Goal: Task Accomplishment & Management: Use online tool/utility

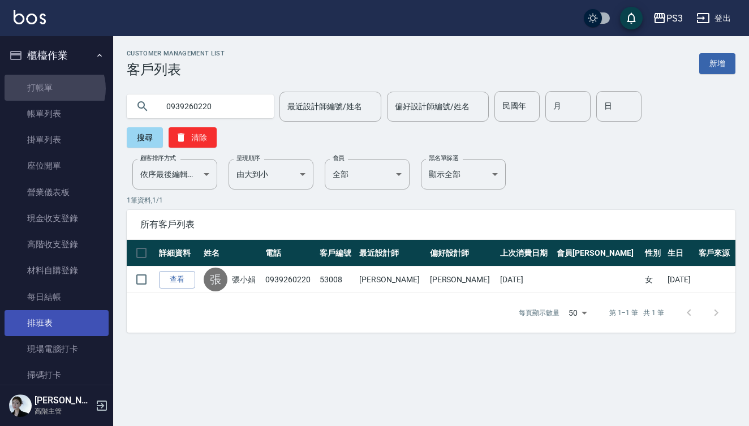
click at [53, 88] on link "打帳單" at bounding box center [57, 88] width 104 height 26
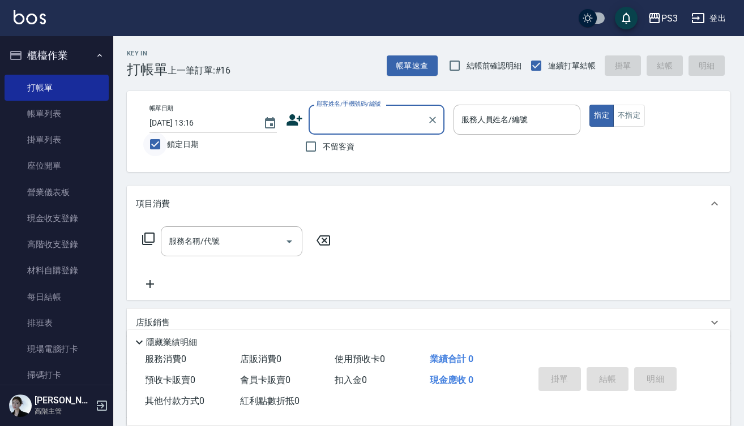
click at [157, 145] on input "鎖定日期" at bounding box center [155, 144] width 24 height 24
checkbox input "false"
type input "[DATE] 20:14"
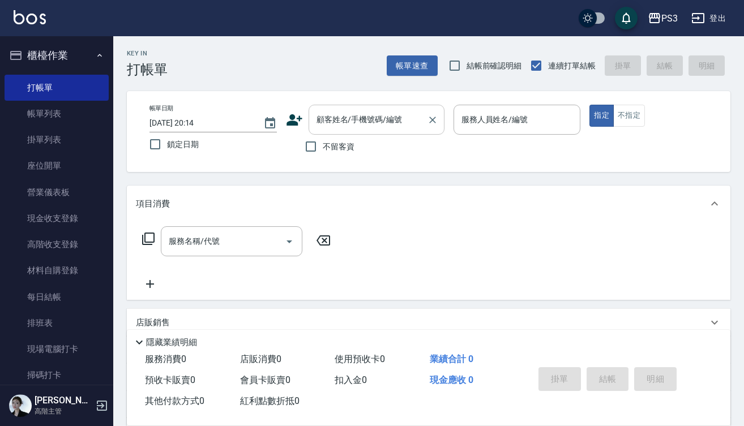
click at [325, 127] on input "顧客姓名/手機號碼/編號" at bounding box center [368, 120] width 109 height 20
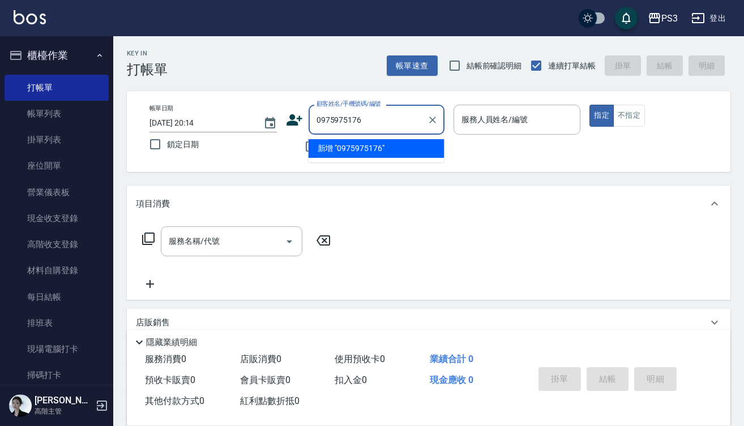
type input "0975975176"
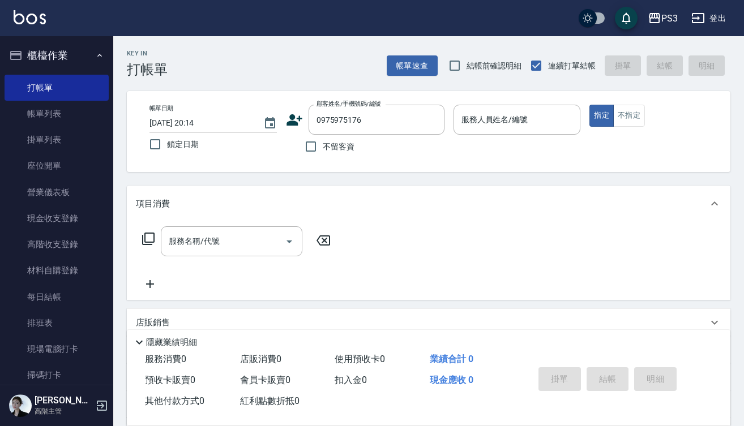
click at [293, 115] on icon at bounding box center [294, 119] width 16 height 11
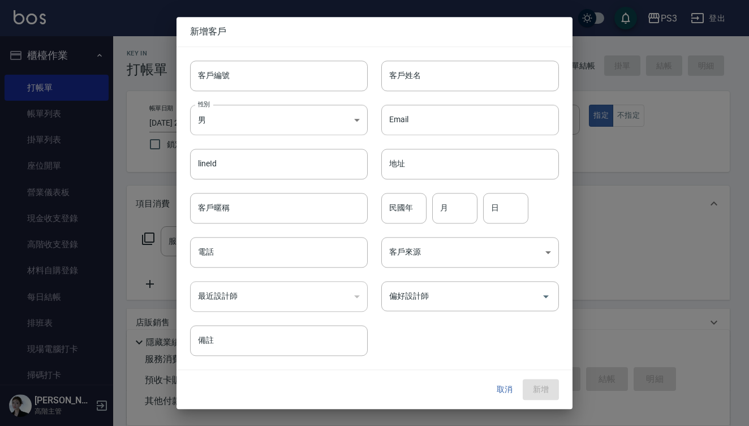
type input "0975975176"
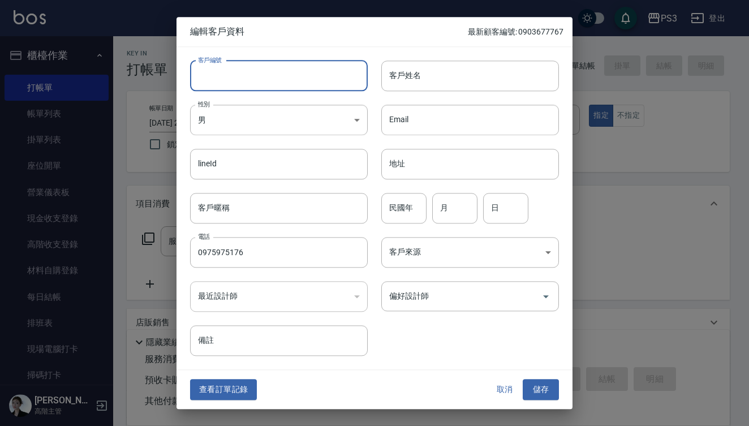
click at [264, 71] on input "客戶編號" at bounding box center [279, 76] width 178 height 31
type input "t90044"
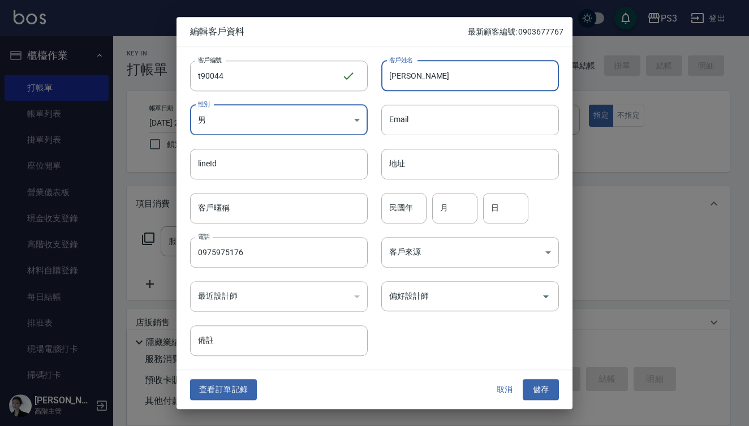
drag, startPoint x: 423, startPoint y: 78, endPoint x: 423, endPoint y: 61, distance: 17.0
click at [423, 78] on input "林揚聲" at bounding box center [471, 76] width 178 height 31
type input "林揚昇"
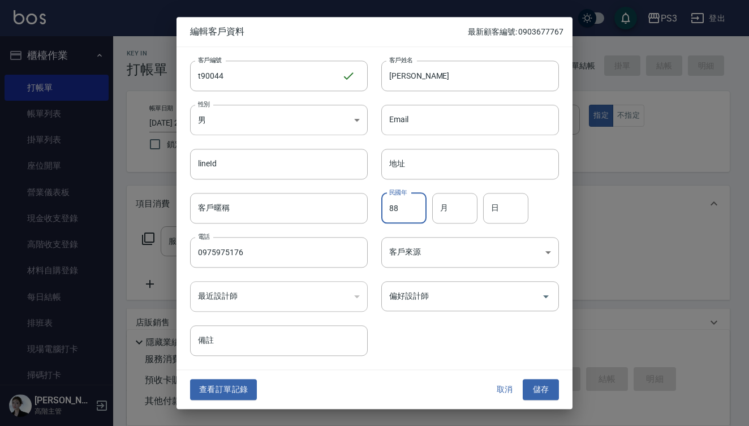
type input "88"
type input "6"
type input "20"
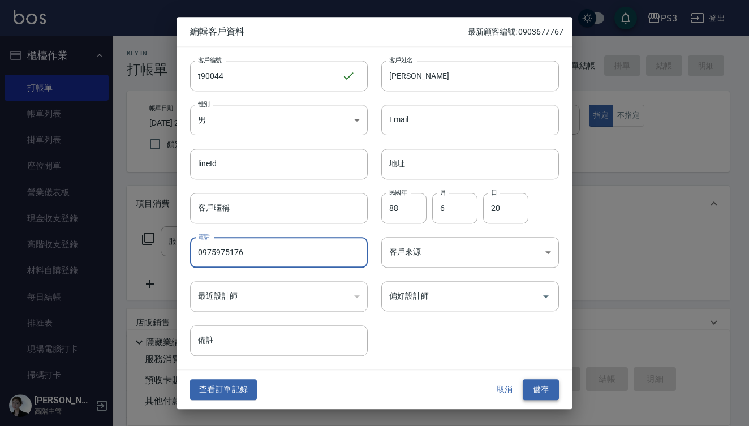
click at [547, 391] on button "儲存" at bounding box center [541, 390] width 36 height 21
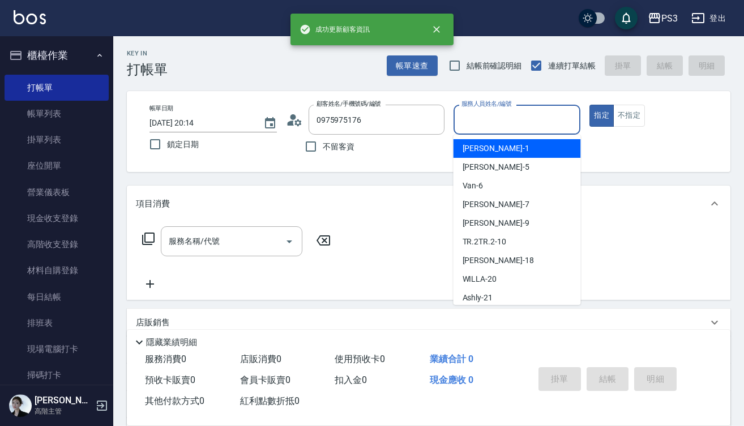
click at [491, 116] on input "服務人員姓名/編號" at bounding box center [517, 120] width 117 height 20
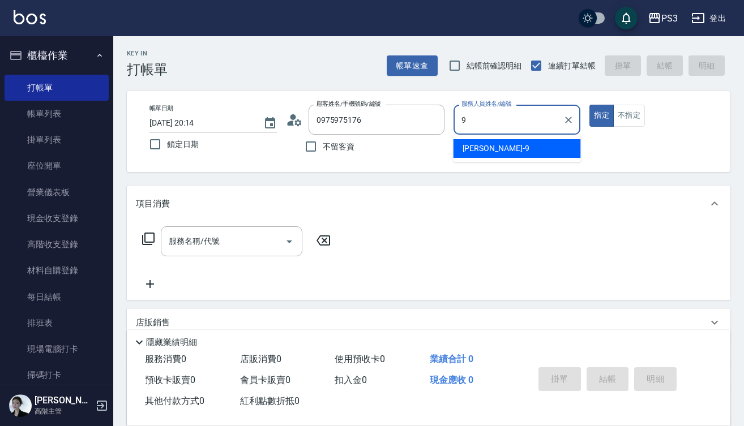
type input "尤信翰-9"
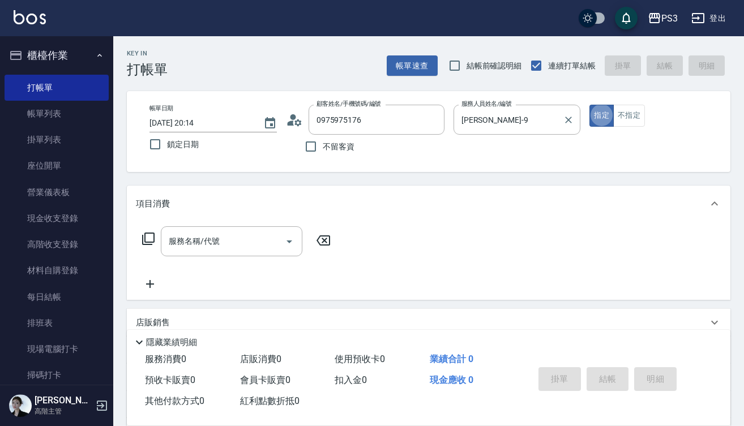
type button "true"
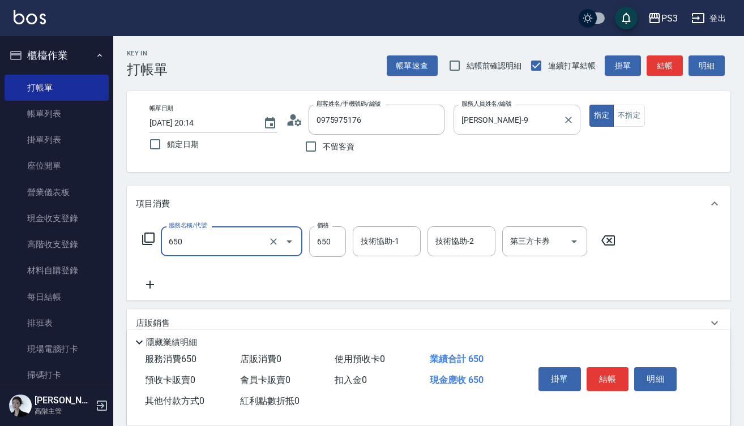
type input "髮質修復洗(650)"
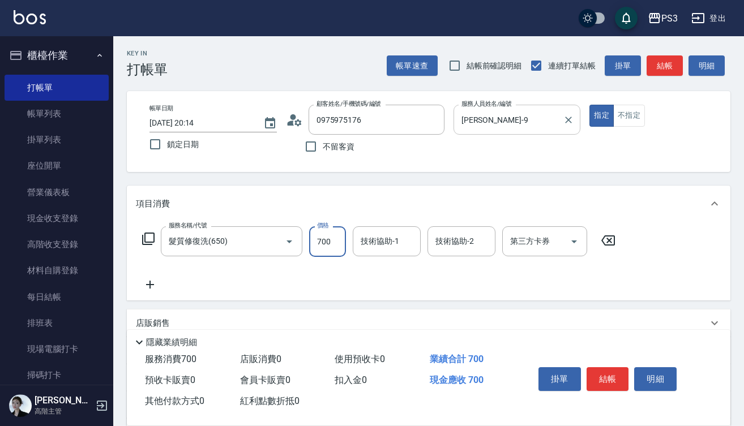
type input "700"
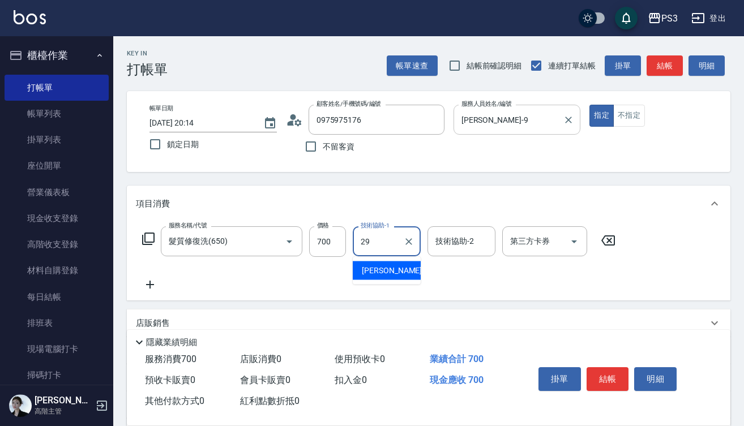
type input "Joyce-29"
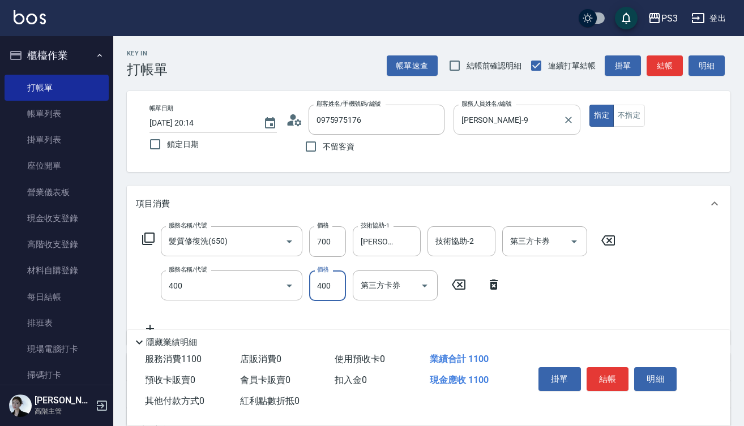
type input "剪(400)"
type input "680"
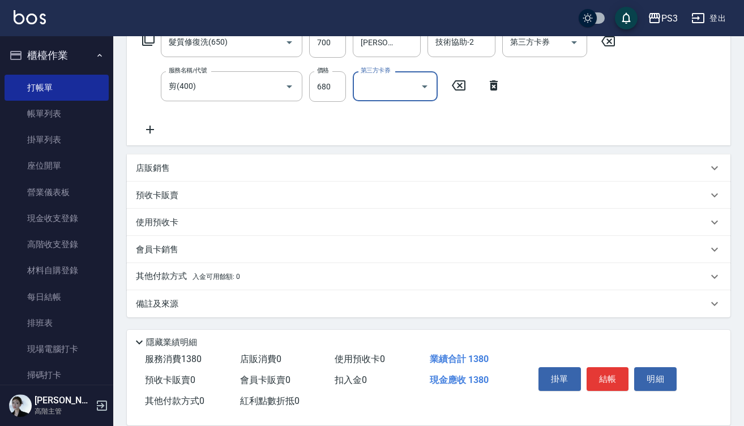
scroll to position [199, 0]
click at [170, 250] on p "會員卡銷售" at bounding box center [157, 250] width 42 height 12
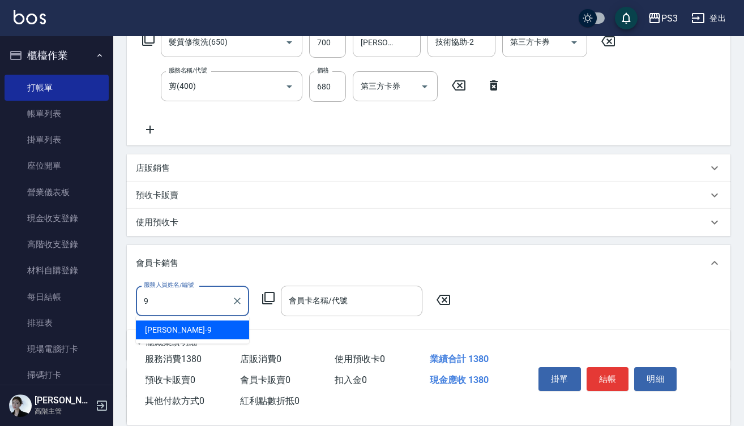
type input "尤信翰-9"
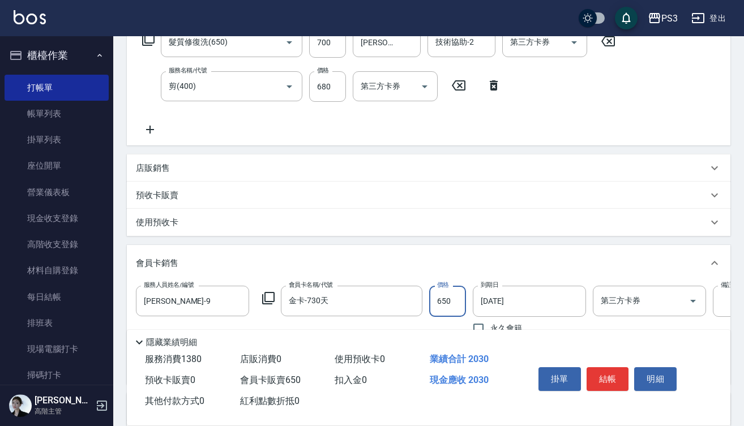
type input "金卡-730天"
click at [609, 375] on button "結帳" at bounding box center [607, 379] width 42 height 24
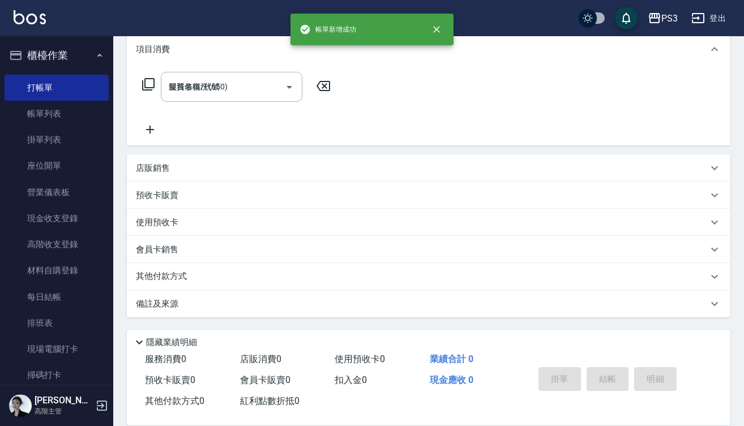
type input "2025/10/15 20:17"
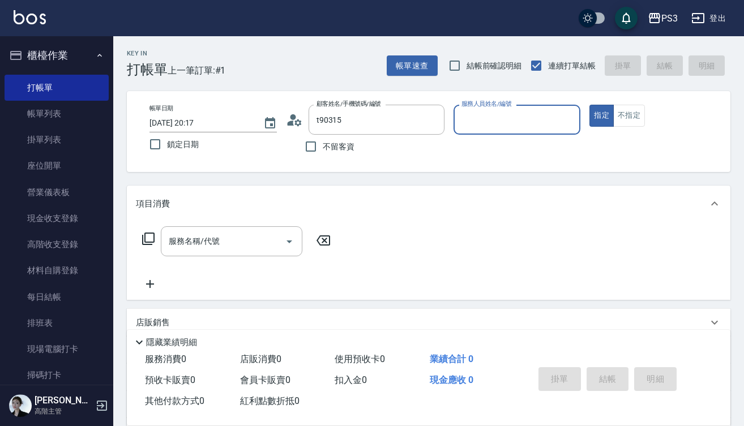
type input "孫浩軒/0952999207/T90315"
type input "Lisa-7"
click at [601, 115] on button "指定" at bounding box center [601, 116] width 24 height 22
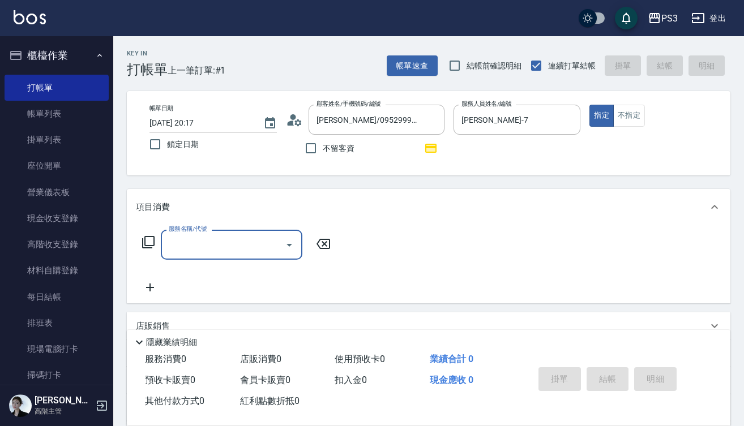
type input "9"
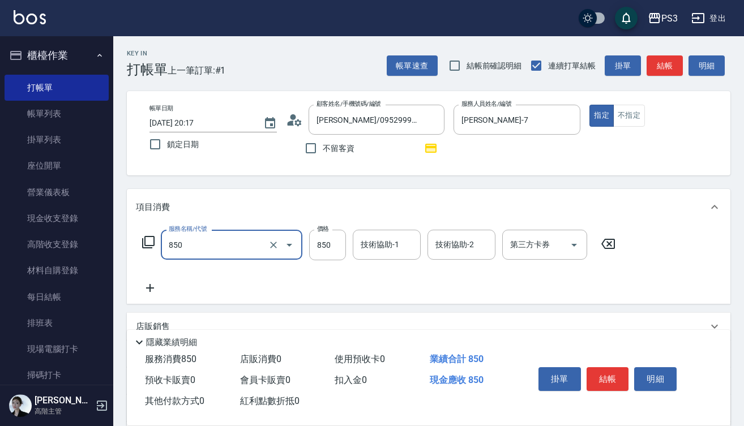
type input "SPA精油洗(850)"
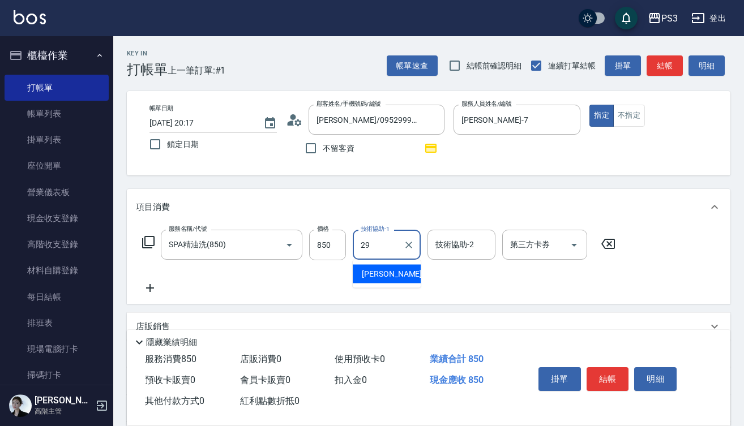
type input "Joyce-29"
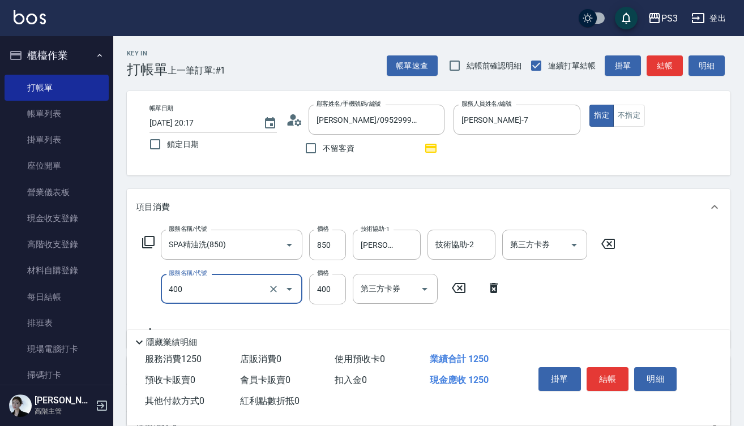
type input "剪(400)"
type input "380"
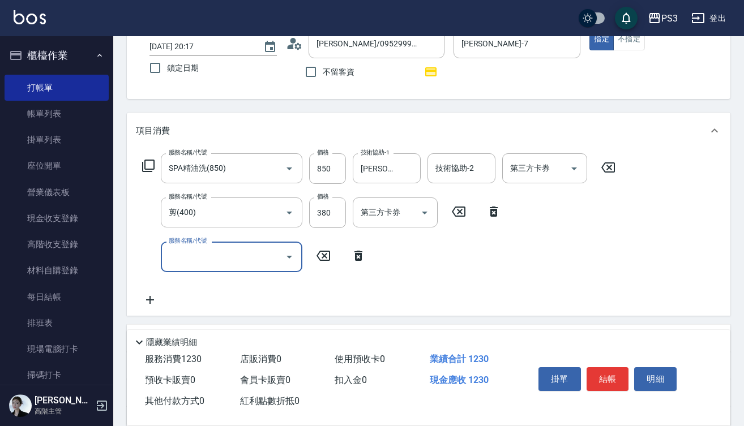
scroll to position [77, 0]
type input "燙貼(3001)"
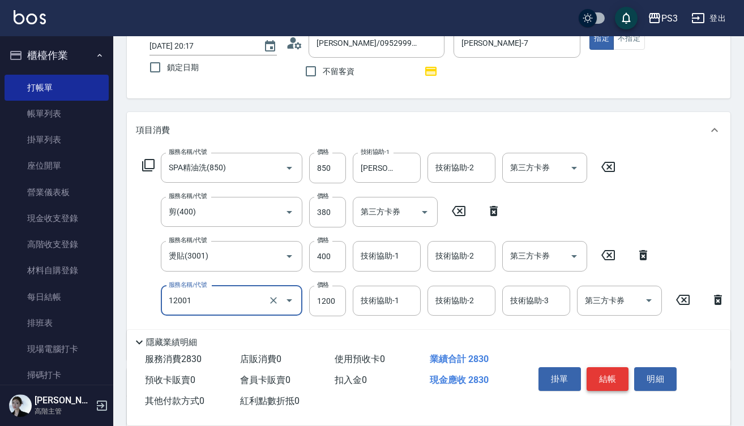
type input "燙s(12001)"
type input "0"
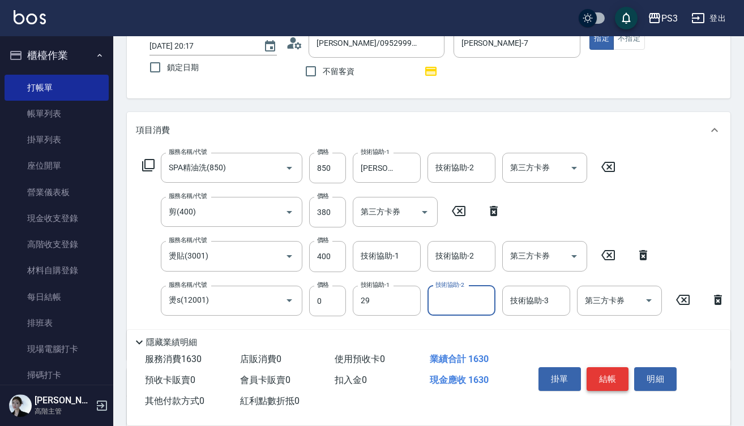
type input "Joyce-29"
click at [317, 304] on input "0" at bounding box center [327, 301] width 37 height 31
type input "1560"
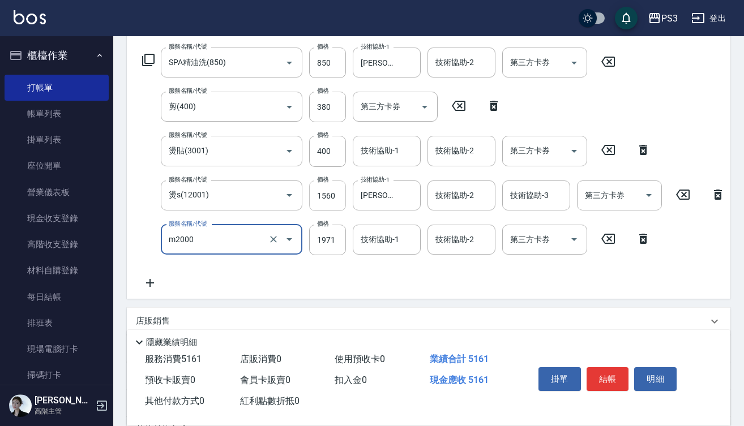
scroll to position [185, 0]
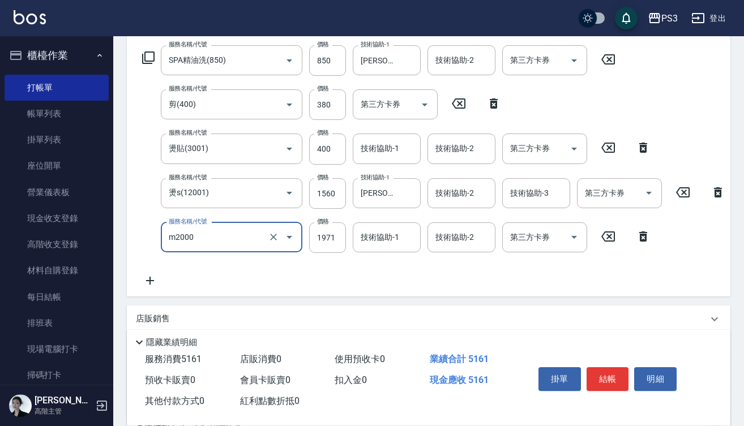
type input "m3d中(m2000)"
type input "1518"
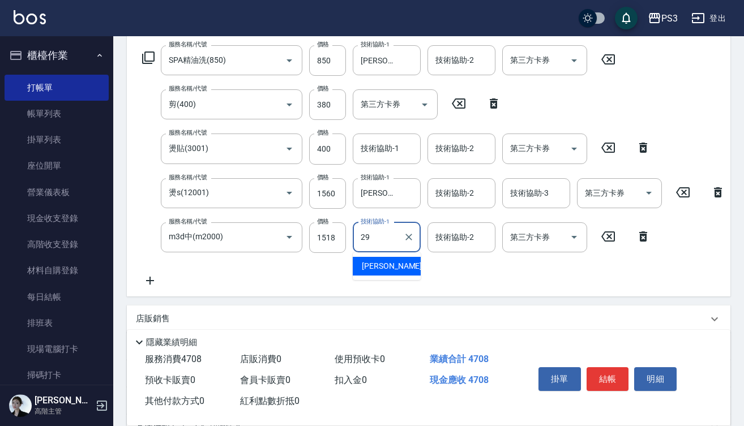
type input "Joyce-29"
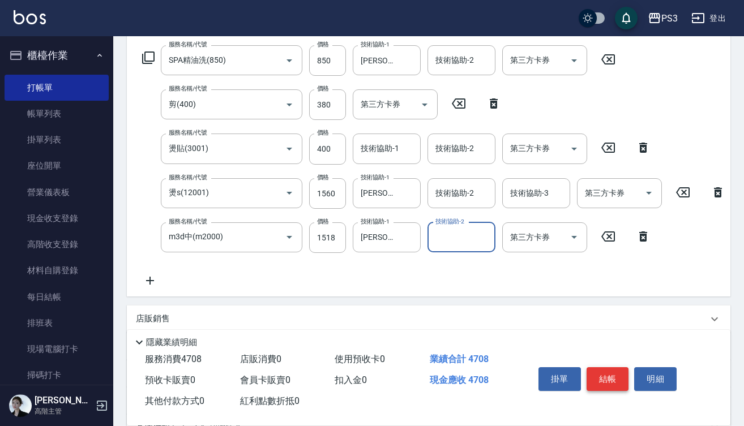
click at [615, 367] on button "結帳" at bounding box center [607, 379] width 42 height 24
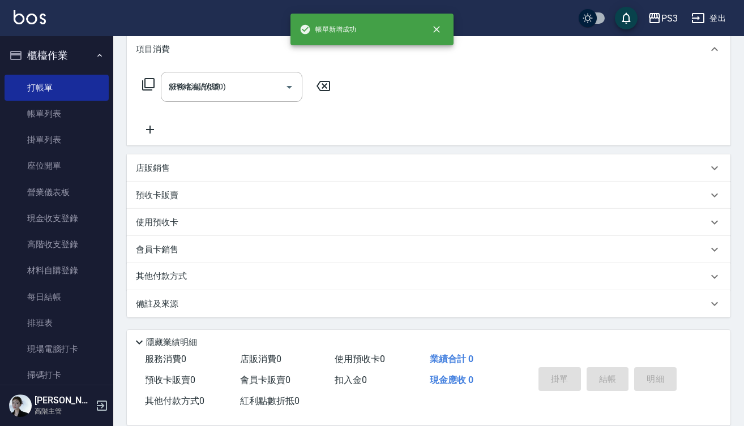
type input "2025/10/15 20:18"
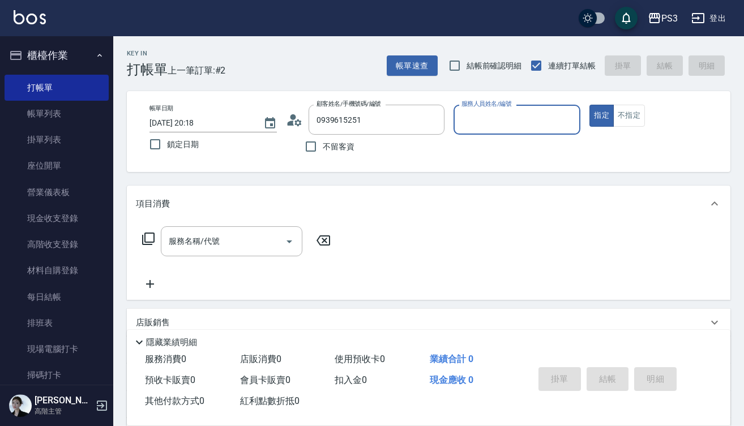
type input "鄭喬云(27/1/15)/0939615251/t90066"
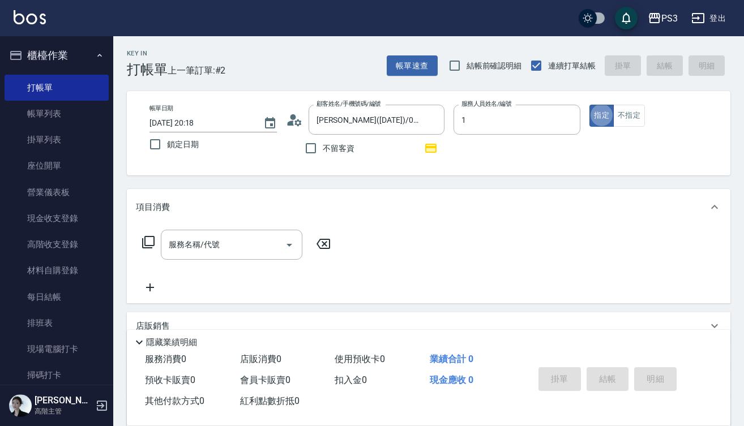
type input "Eva-1"
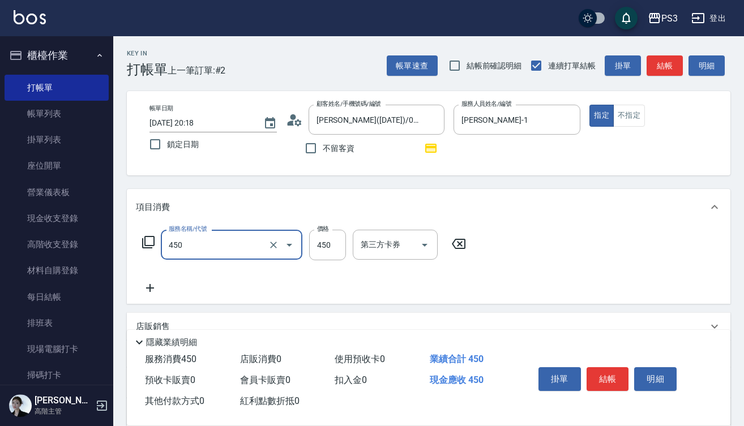
type input "有機洗髮(450)"
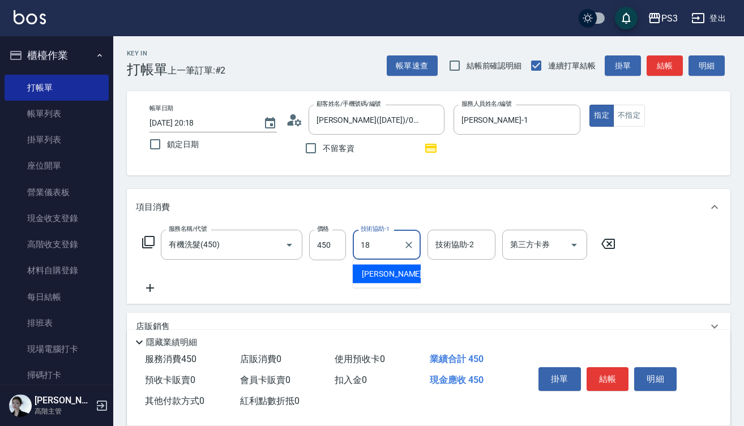
type input "恩恩-18"
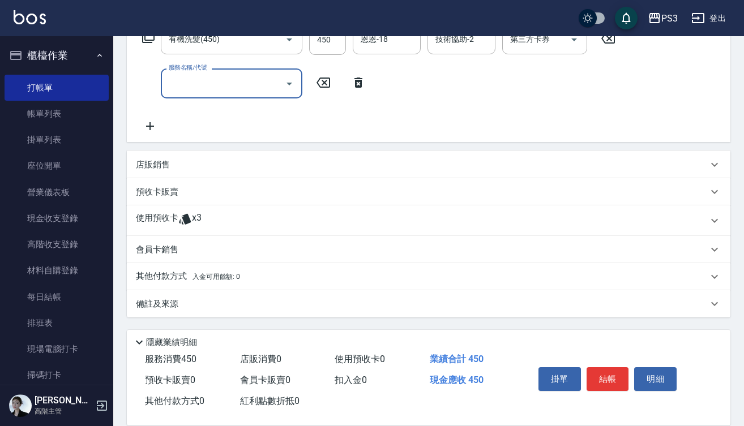
scroll to position [205, 0]
click at [169, 220] on p "使用預收卡" at bounding box center [157, 220] width 42 height 17
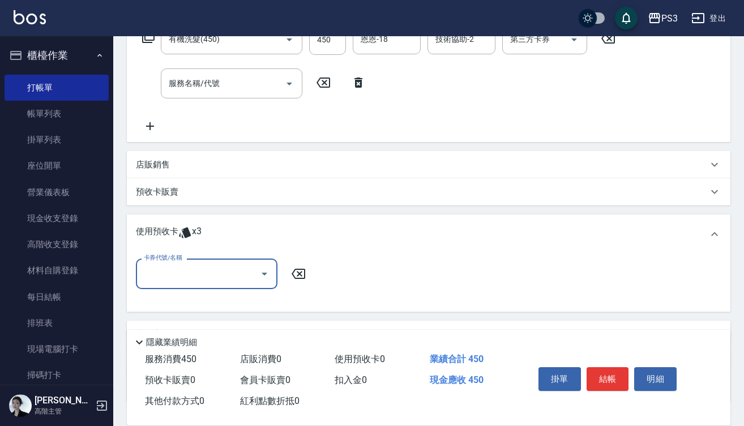
click at [241, 262] on div "卡券代號/名稱" at bounding box center [207, 274] width 142 height 30
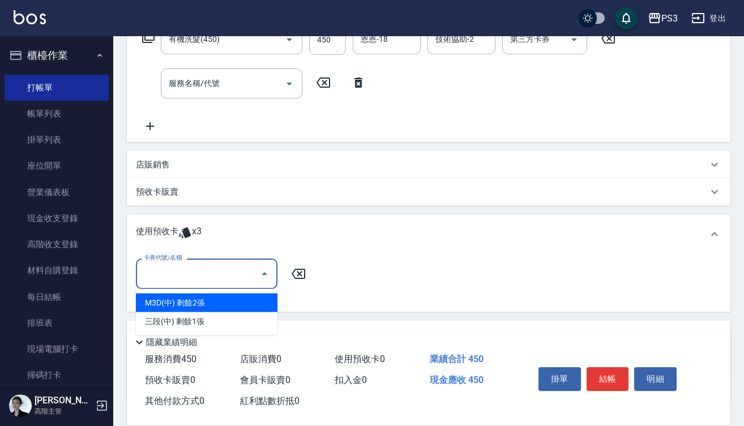
click at [237, 303] on div "M3D(中) 剩餘2張" at bounding box center [207, 303] width 142 height 19
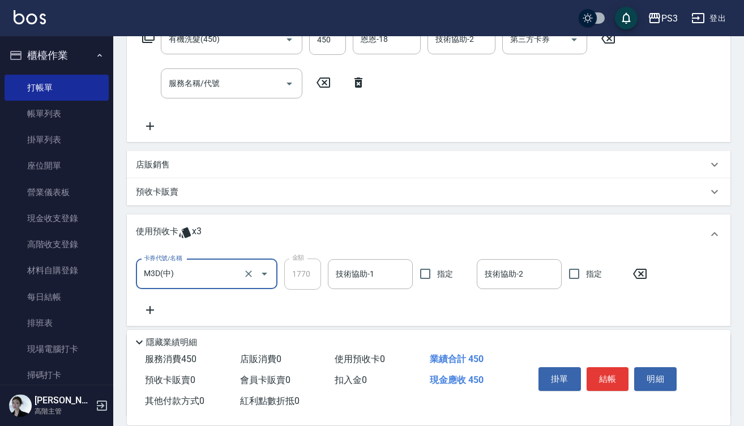
type input "M3D(中)"
click at [349, 279] on input "技術協助-1" at bounding box center [370, 274] width 75 height 20
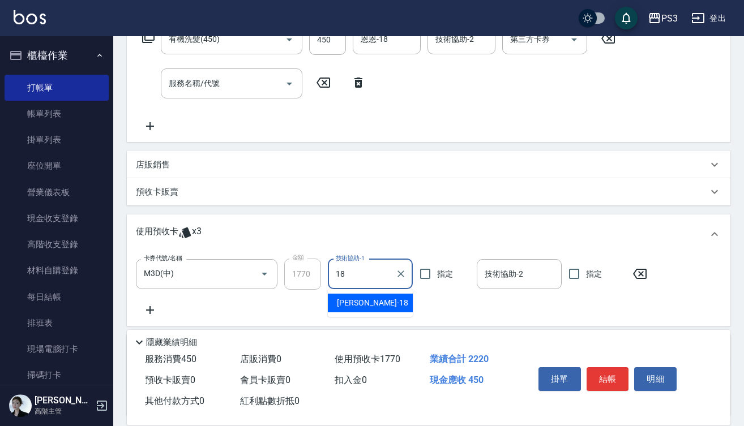
type input "恩恩-18"
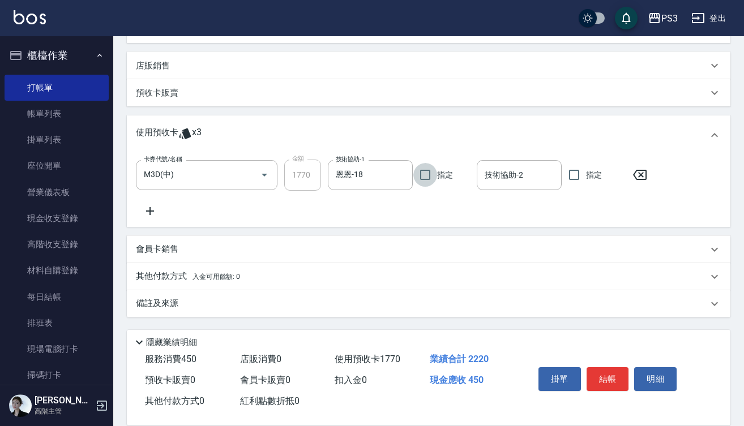
scroll to position [305, 0]
click at [228, 66] on div "店販銷售" at bounding box center [422, 66] width 572 height 12
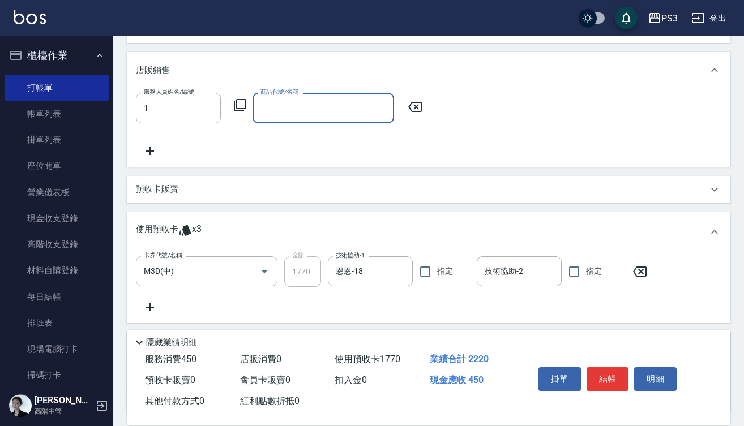
type input "Eva-1"
type input "v"
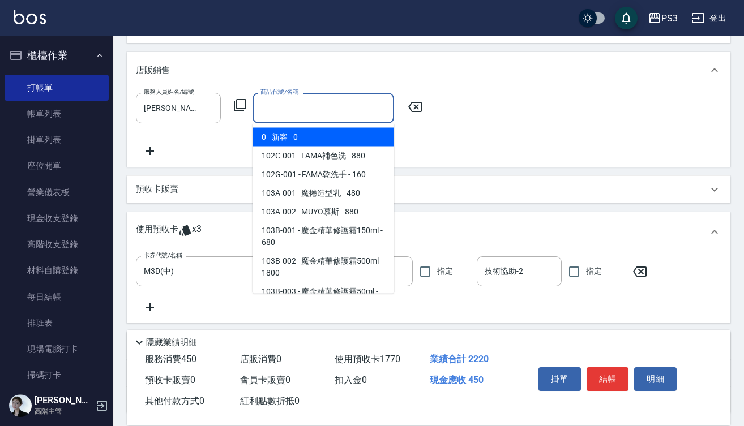
type input "ㄏ"
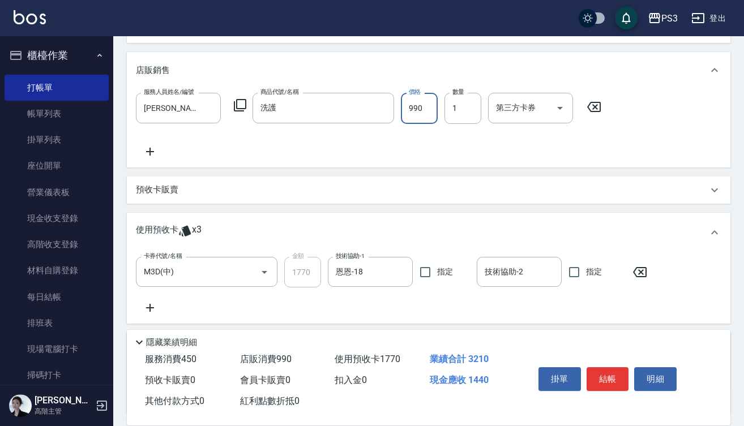
type input "過年修護洗護組"
type input "640"
type input "3"
click at [605, 378] on button "結帳" at bounding box center [607, 379] width 42 height 24
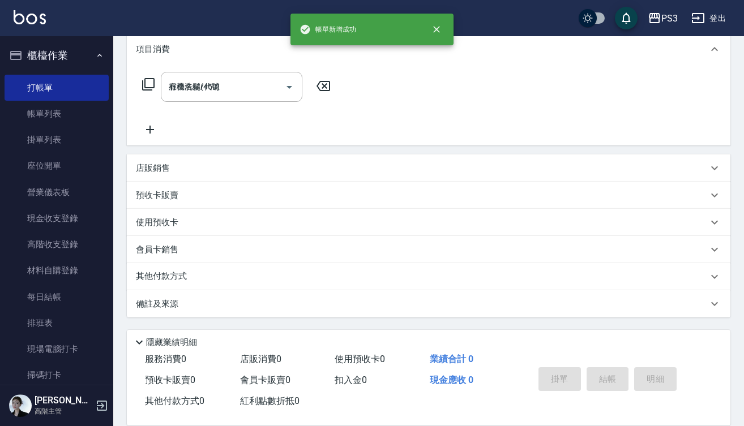
type input "2025/10/15 20:19"
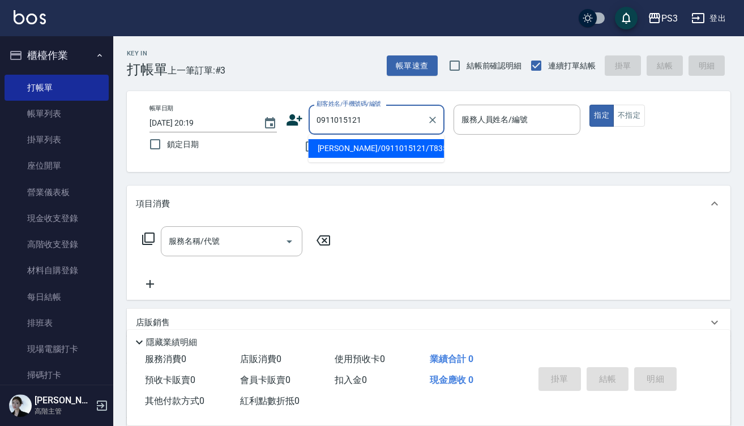
type input "鍾岳倫/0911015121/T83542"
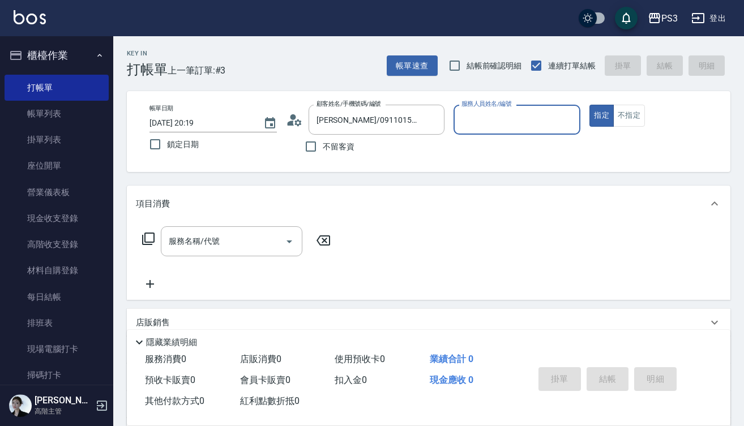
type input "Lisa-7"
click at [601, 115] on button "指定" at bounding box center [601, 116] width 24 height 22
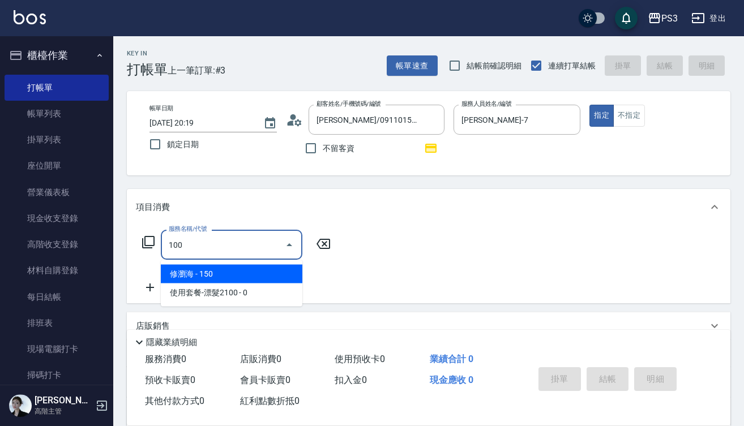
type input "修瀏海(100)"
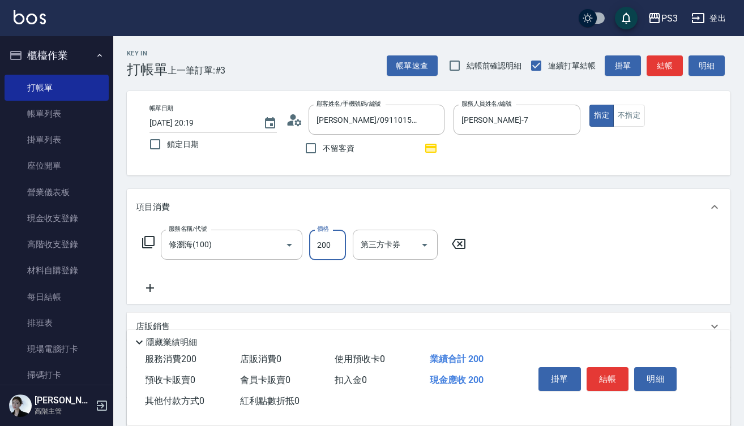
type input "200"
click at [591, 374] on button "結帳" at bounding box center [607, 379] width 42 height 24
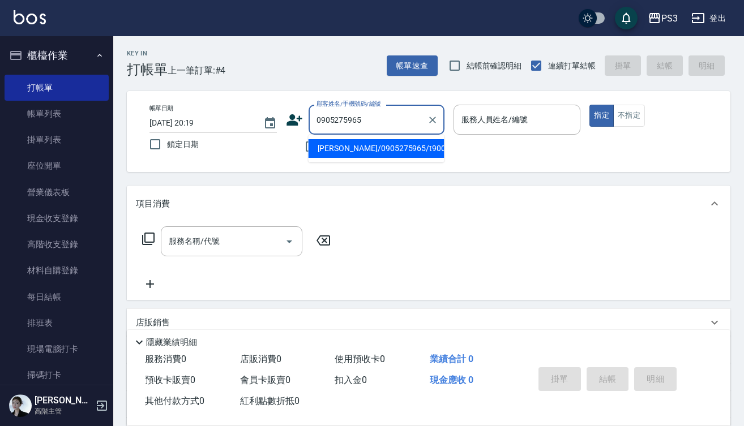
type input "鄭力中/0905275965/t90002"
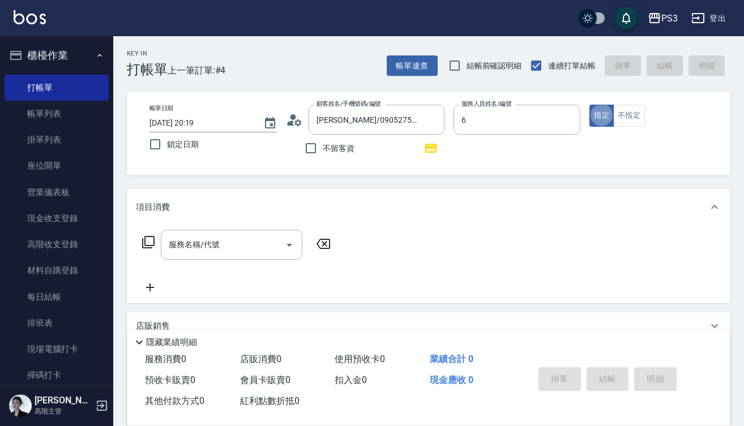
type input "Van-6"
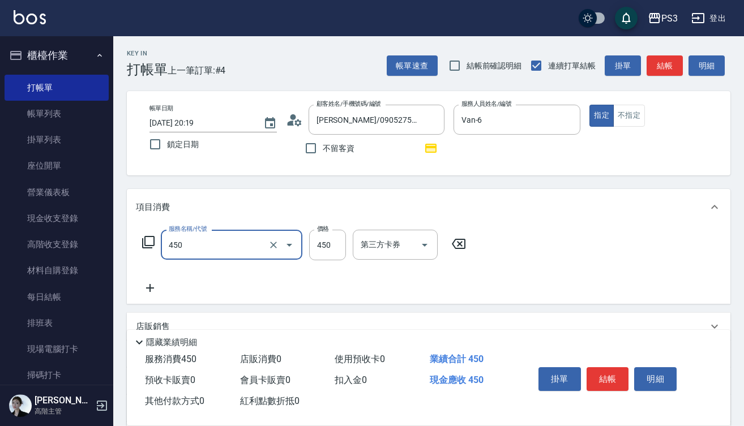
type input "有機洗髮(450)"
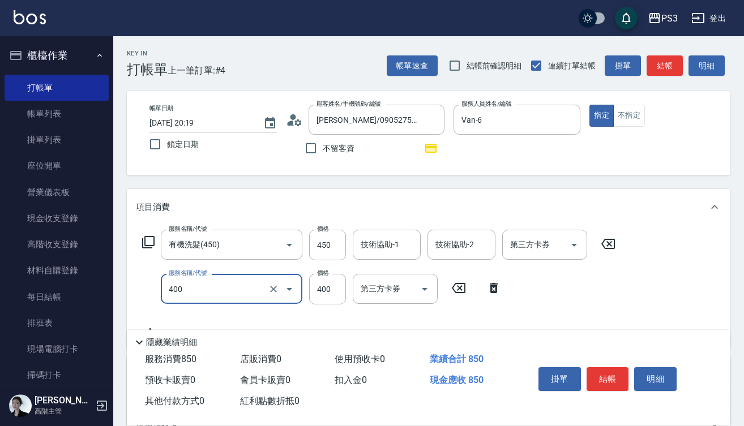
type input "剪(400)"
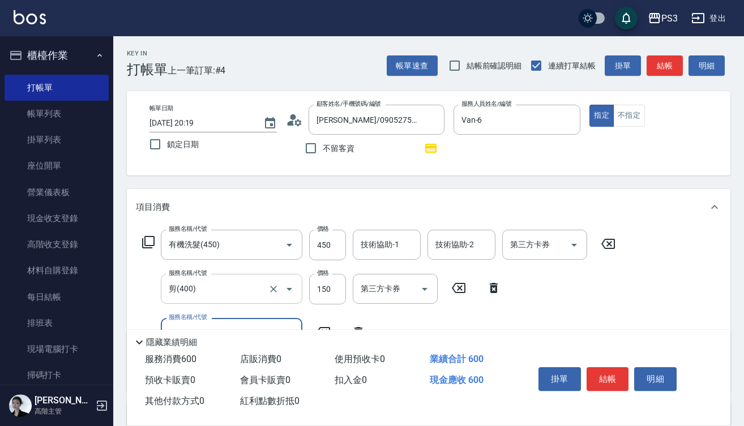
click at [228, 294] on input "剪(400)" at bounding box center [216, 289] width 100 height 20
click at [331, 289] on input "150" at bounding box center [327, 289] width 37 height 31
type input "0"
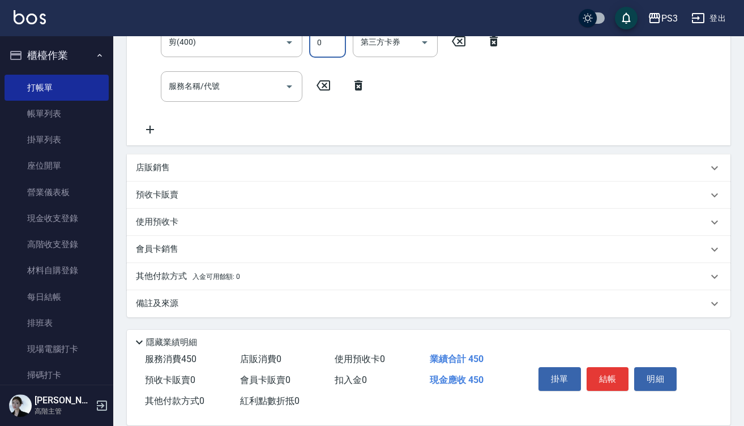
scroll to position [247, 0]
click at [178, 166] on div "店販銷售" at bounding box center [422, 168] width 572 height 12
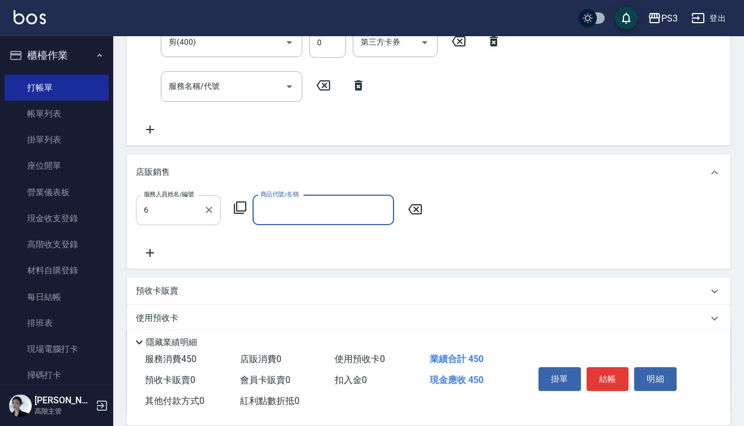
type input "Van-6"
click at [413, 208] on icon at bounding box center [415, 210] width 28 height 14
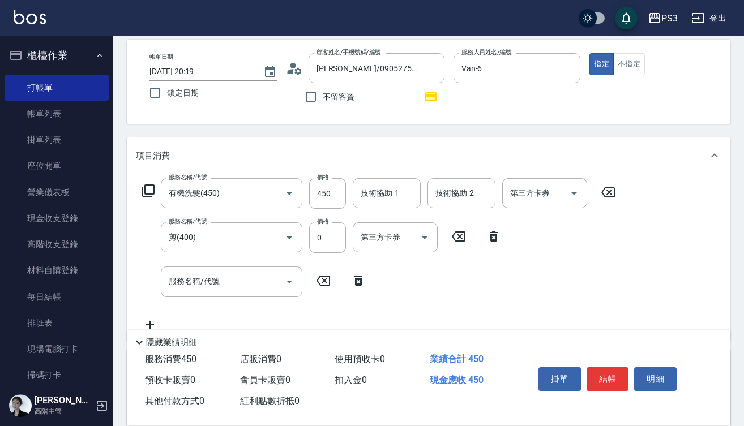
scroll to position [53, 0]
click at [334, 238] on input "0" at bounding box center [327, 236] width 37 height 31
type input "180"
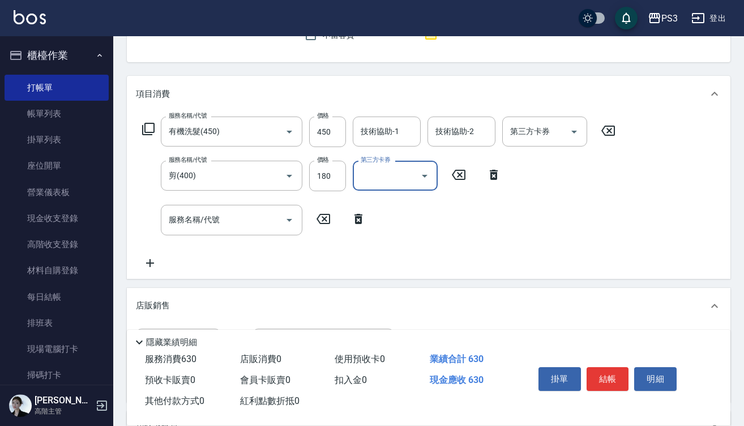
scroll to position [114, 0]
click at [600, 376] on button "結帳" at bounding box center [607, 379] width 42 height 24
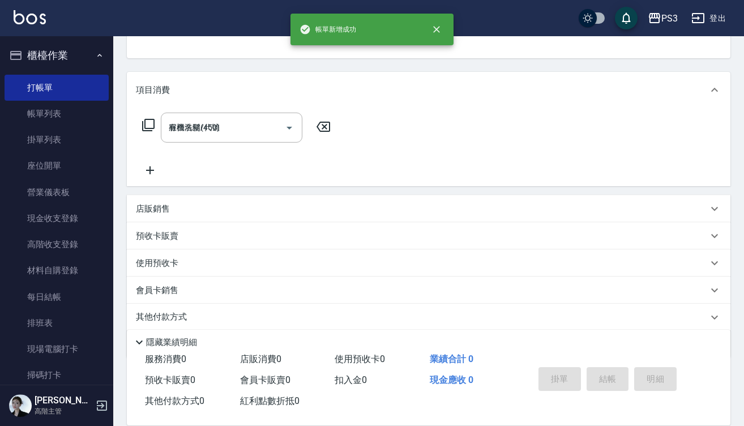
type input "2025/10/15 20:21"
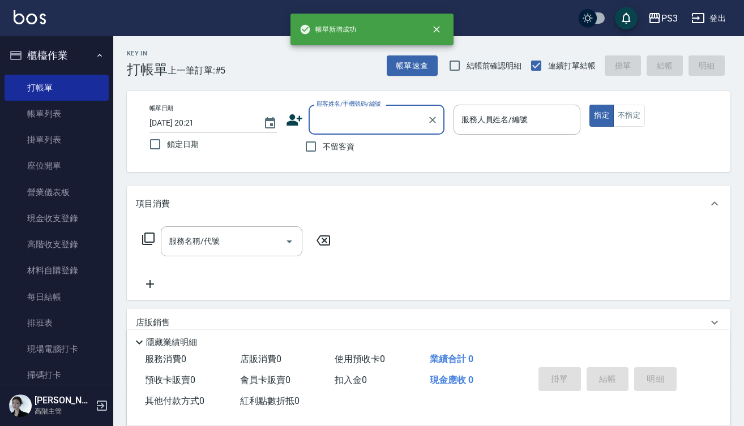
scroll to position [0, 0]
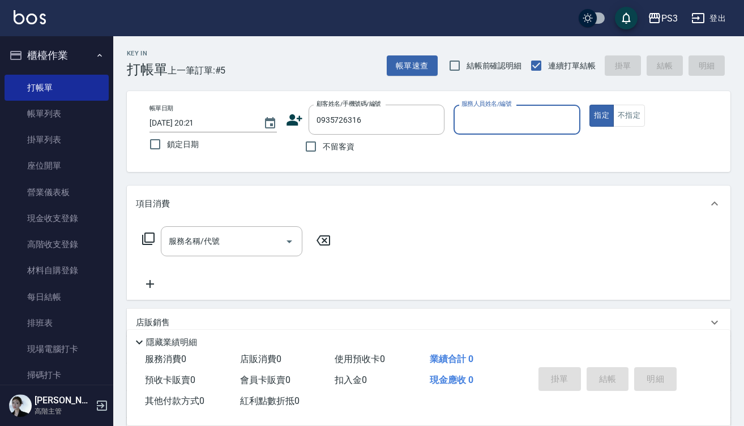
type input "0935726316"
click at [297, 121] on icon at bounding box center [294, 120] width 17 height 17
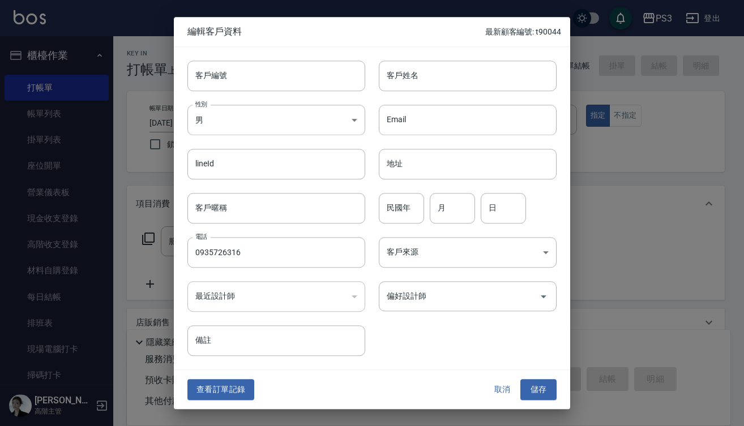
type input "0935726316"
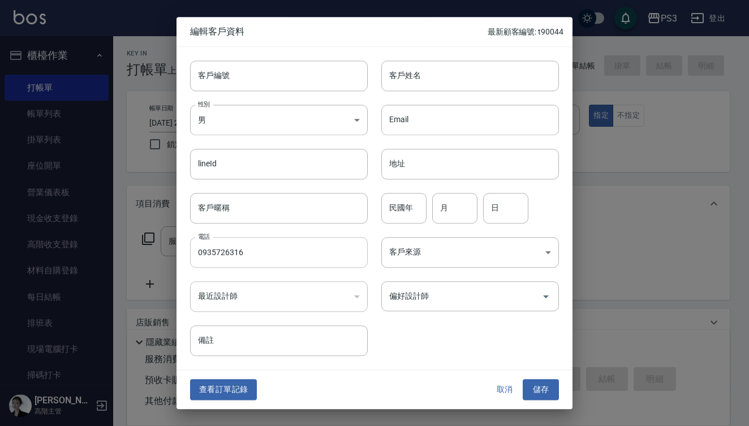
click at [251, 254] on input "0935726316" at bounding box center [279, 252] width 178 height 31
click at [207, 72] on input "客戶編號" at bounding box center [279, 76] width 178 height 31
paste input "0935726316"
click at [293, 80] on input "0935726316" at bounding box center [266, 76] width 152 height 31
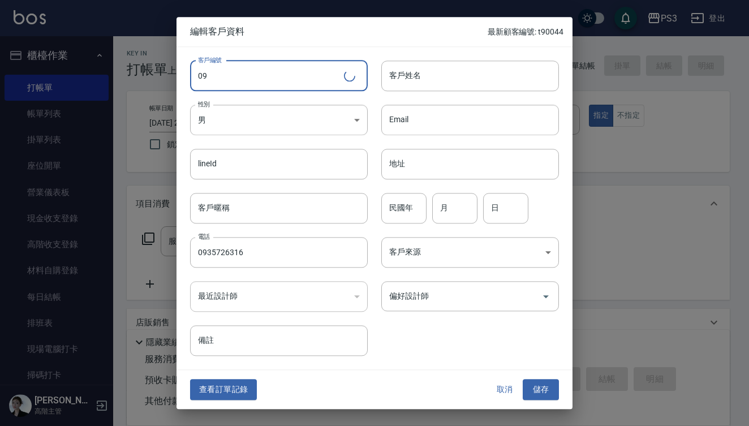
type input "0"
type input "t90043"
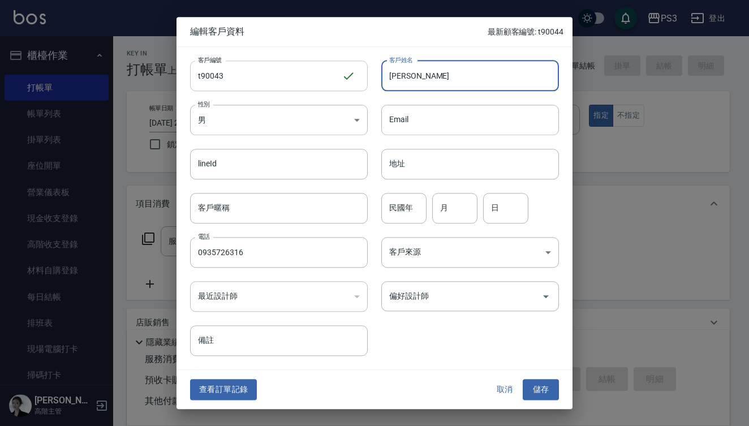
type input "王成宜"
type input "74"
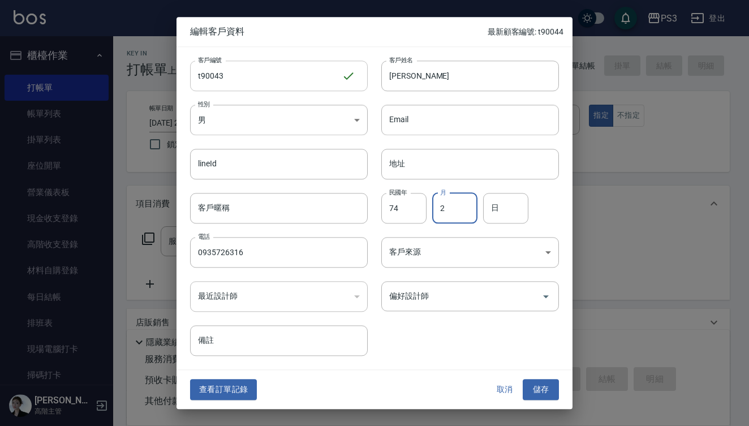
type input "2"
type input "21"
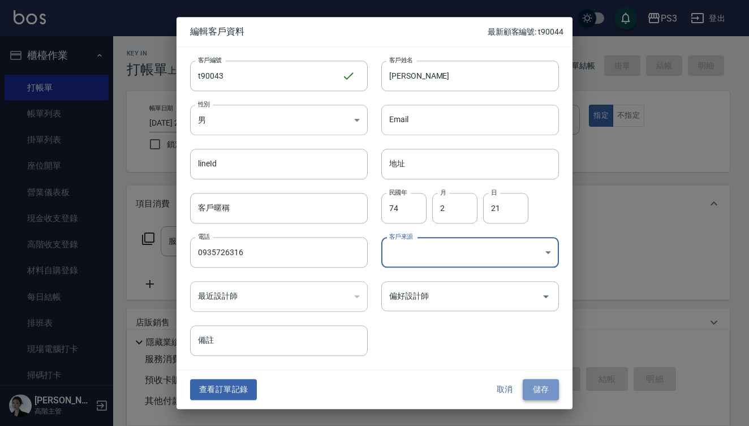
click at [543, 388] on button "儲存" at bounding box center [541, 390] width 36 height 21
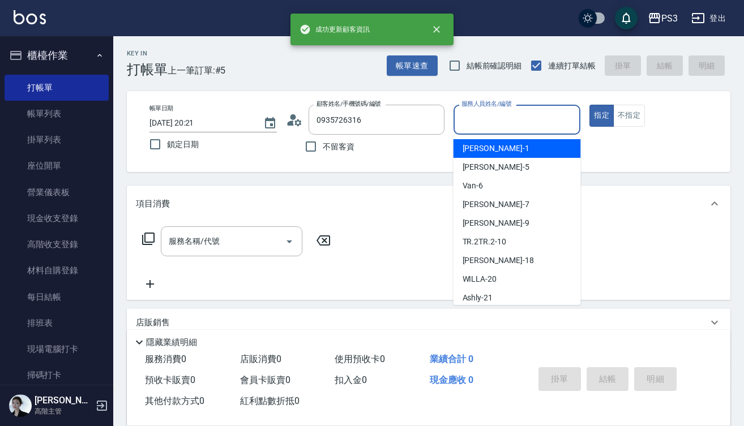
click at [478, 121] on input "服務人員姓名/編號" at bounding box center [517, 120] width 117 height 20
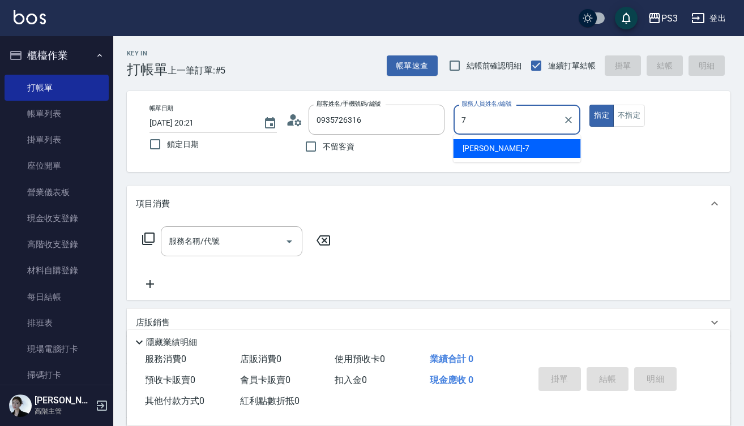
type input "Lisa-7"
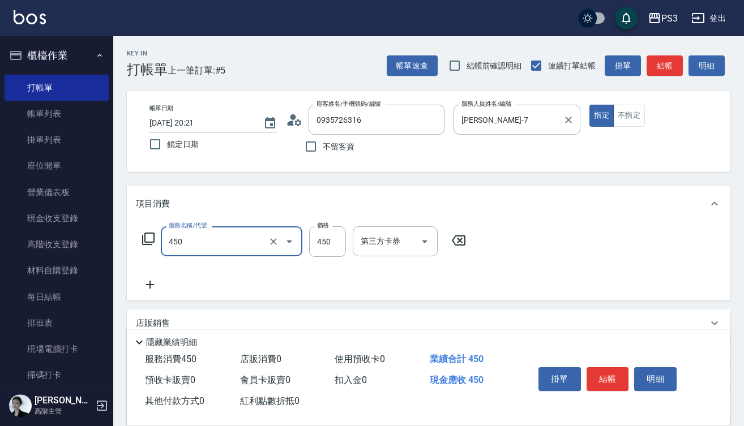
type input "有機洗髮(450)"
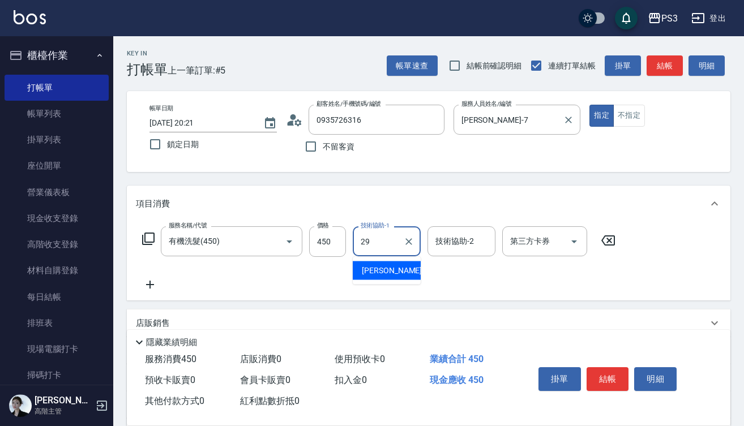
type input "Joyce-29"
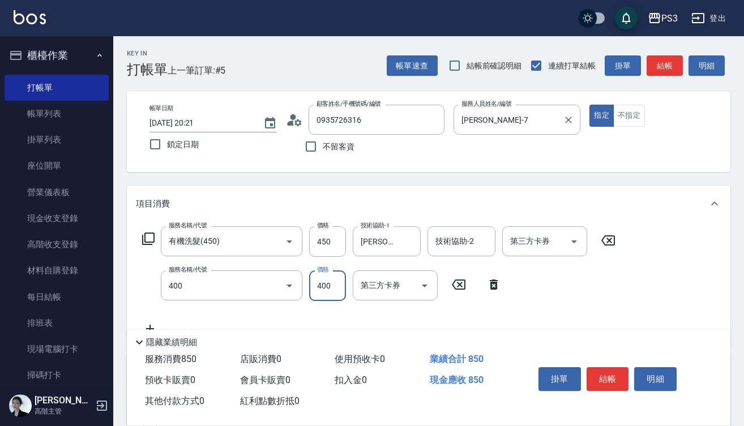
type input "剪(400)"
type input "450"
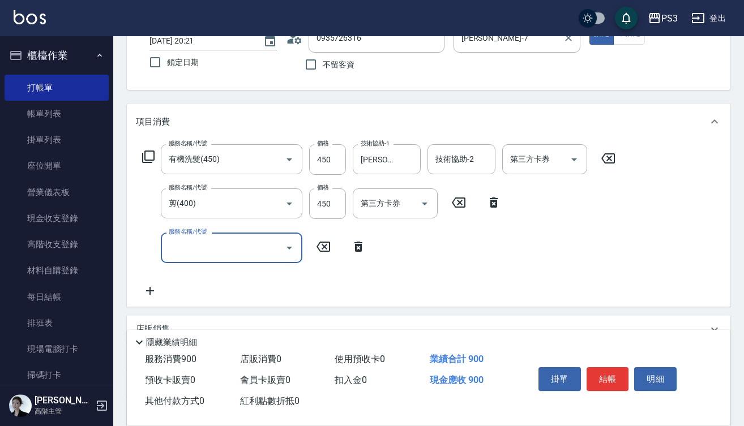
scroll to position [92, 0]
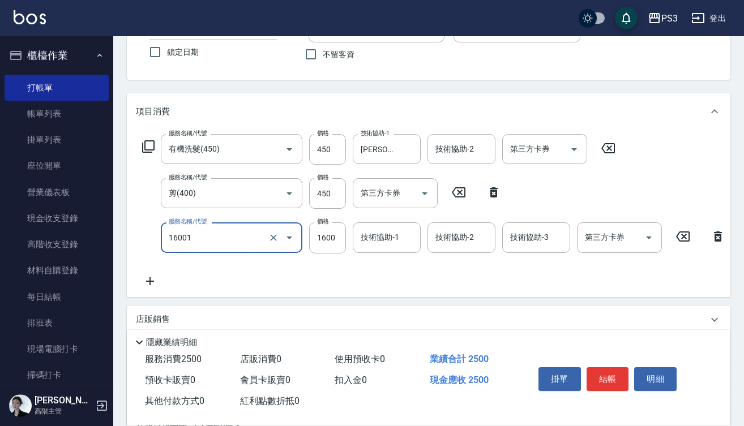
type input "燙m(16001)"
type input "2700"
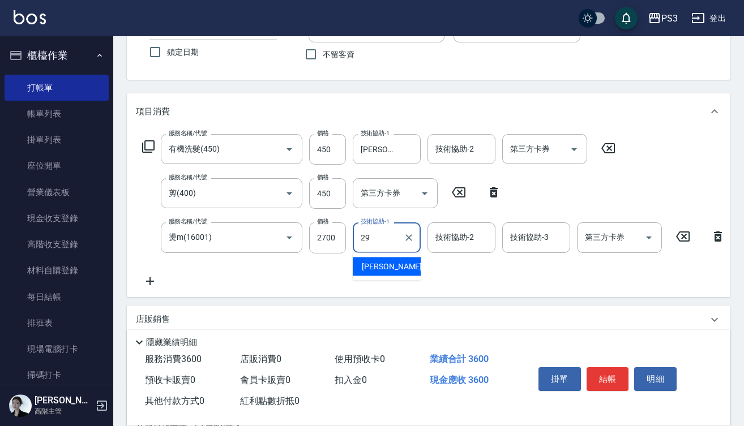
type input "Joyce-29"
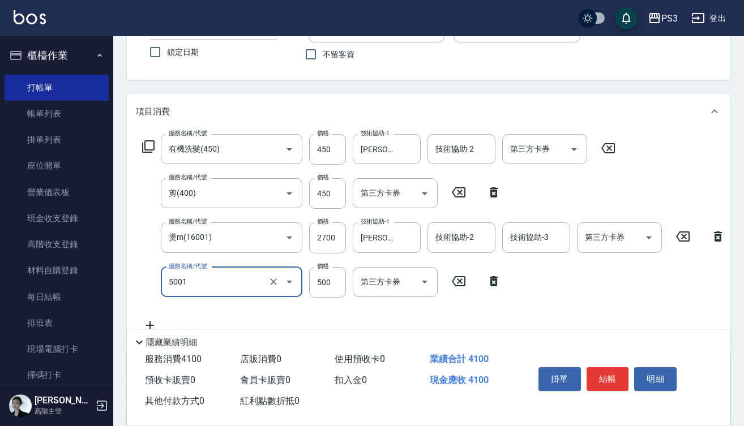
type input "燙瀏海500/800(5001)"
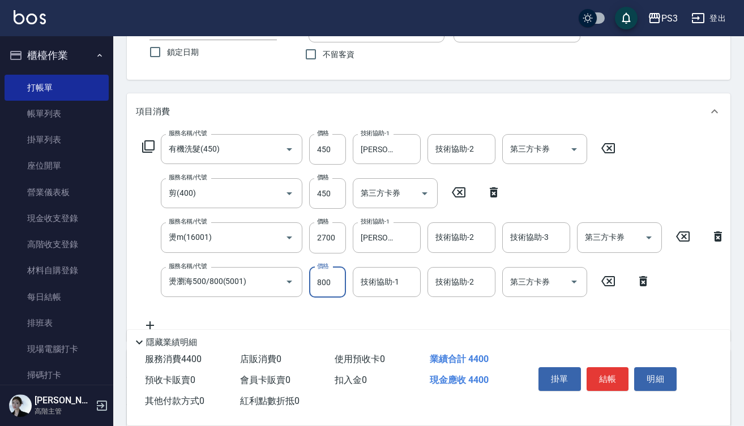
type input "800"
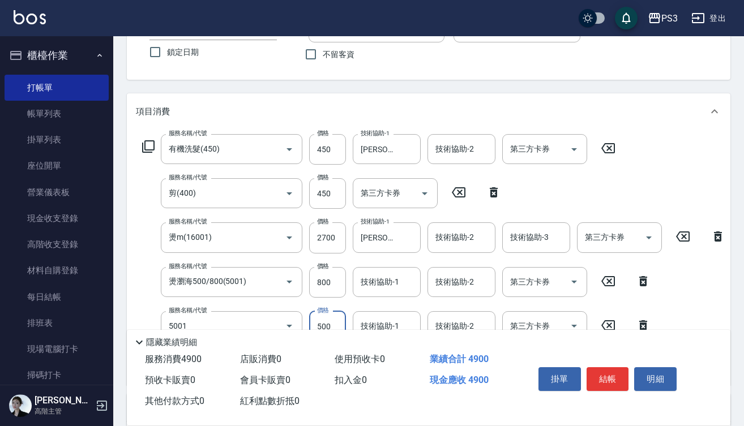
type input "燙瀏海500/800(5001)"
type input "800"
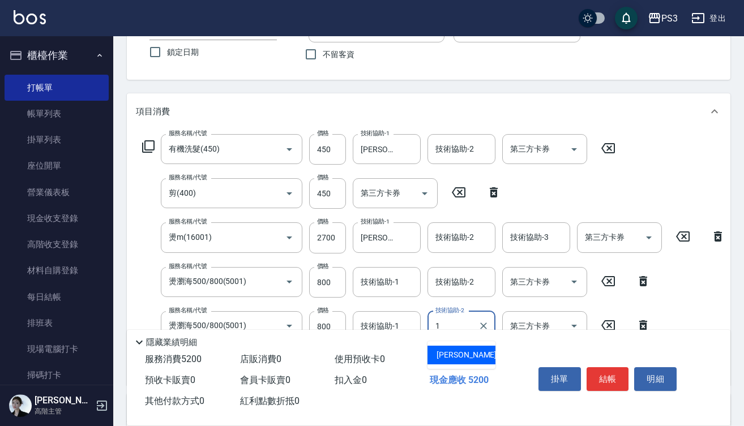
type input "Eva-1"
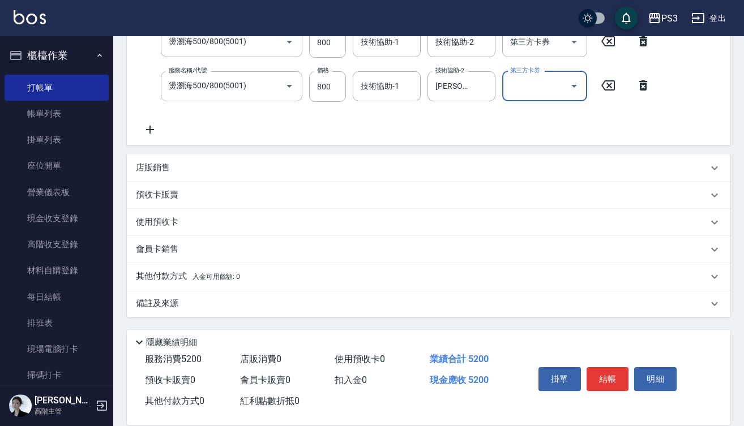
scroll to position [341, 0]
click at [479, 80] on icon "Clear" at bounding box center [483, 85] width 11 height 11
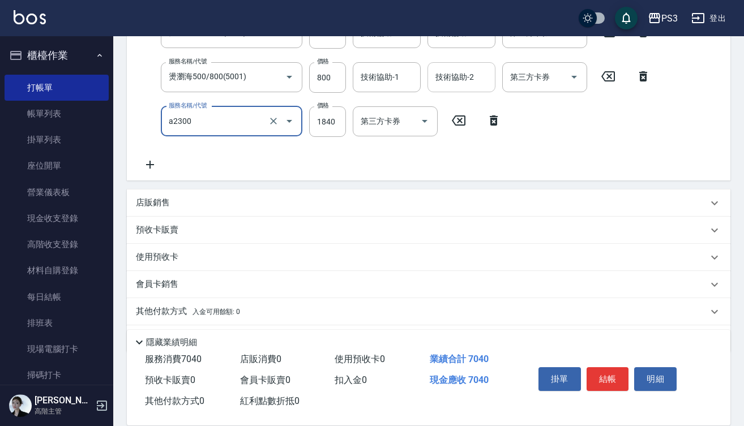
type input "結構式三段中(a2300)"
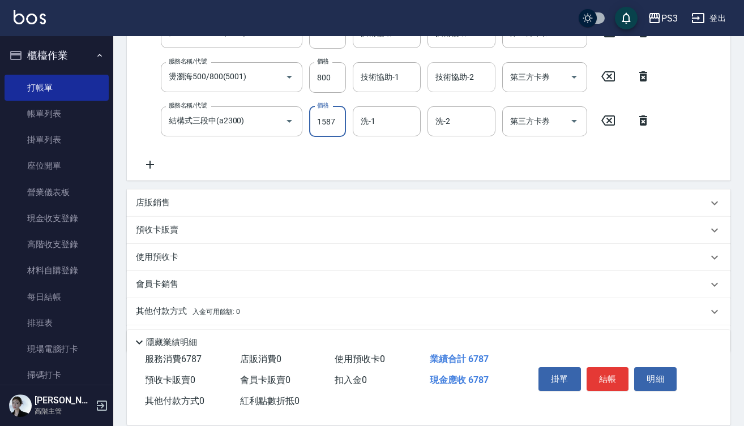
type input "1587"
type input "Joyce-29"
click at [156, 290] on p "會員卡銷售" at bounding box center [157, 285] width 42 height 12
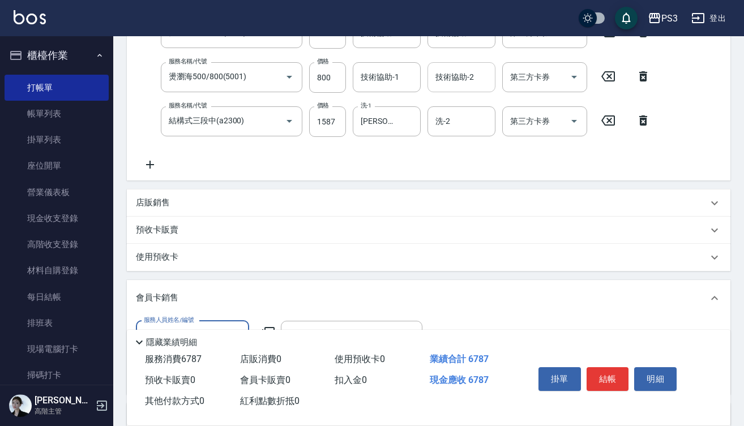
type input "Lisa-7"
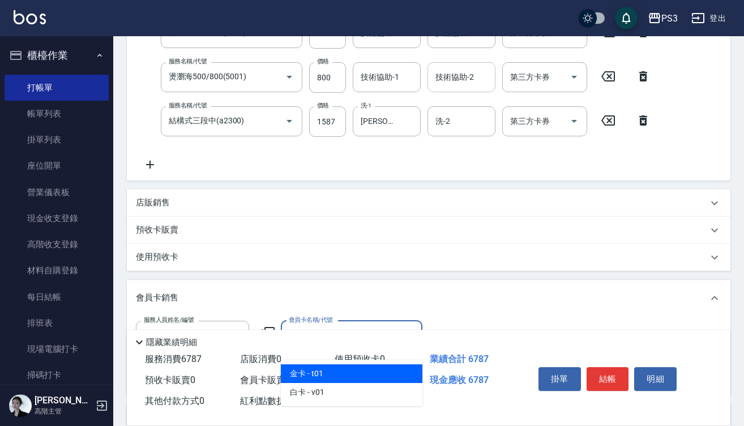
type input "金卡-730天"
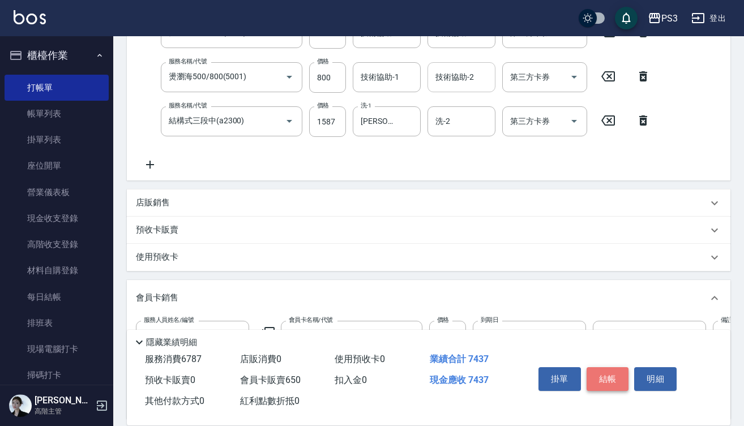
click at [609, 376] on button "結帳" at bounding box center [607, 379] width 42 height 24
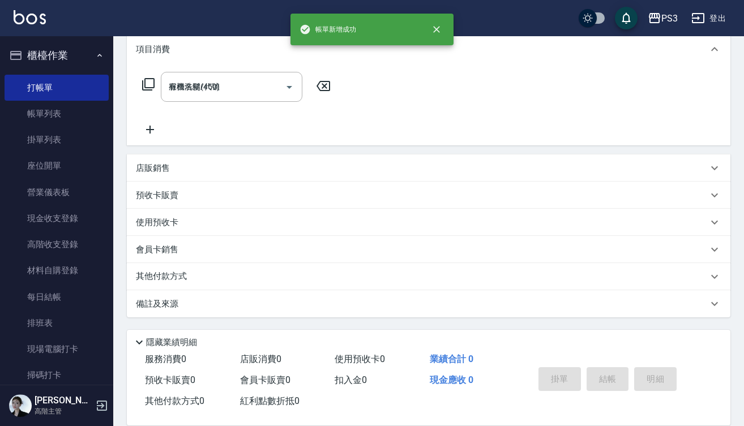
type input "2025/10/15 20:23"
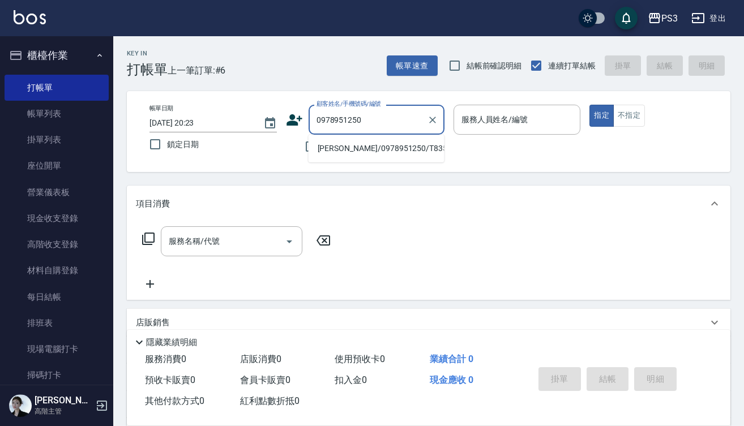
type input "陳正凱/0978951250/T83526"
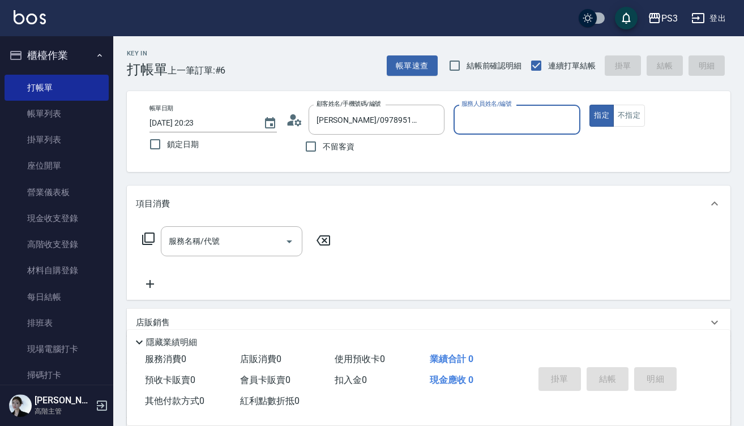
type input "Eva-1"
click at [601, 115] on button "指定" at bounding box center [601, 116] width 24 height 22
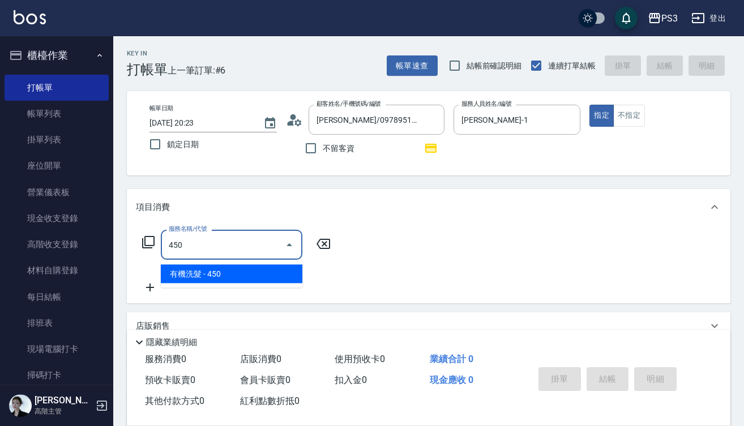
type input "有機洗髮(450)"
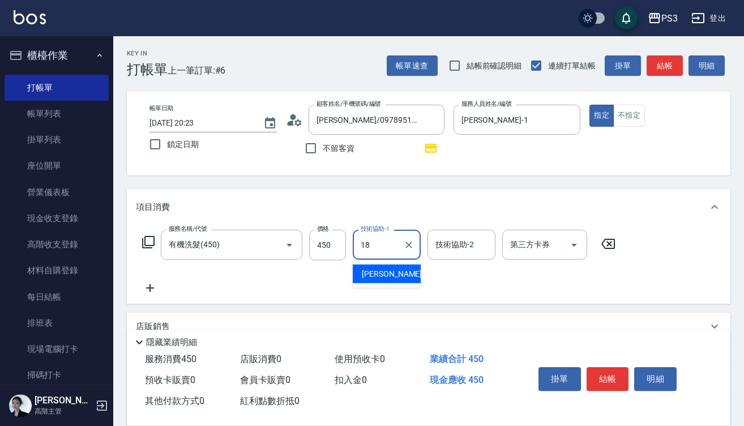
type input "恩恩-18"
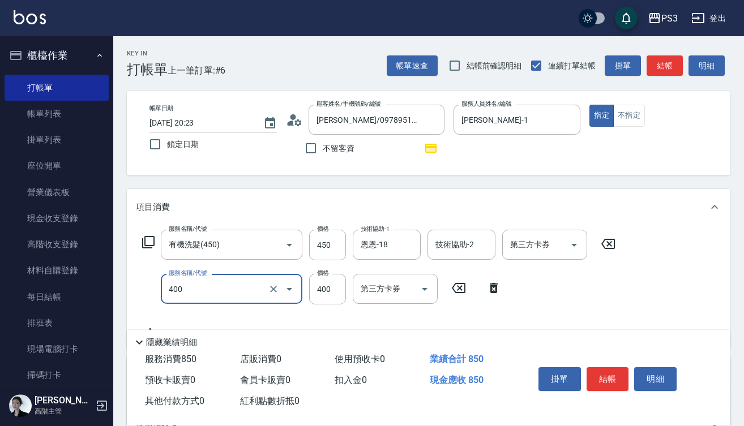
type input "剪(400)"
type input "380"
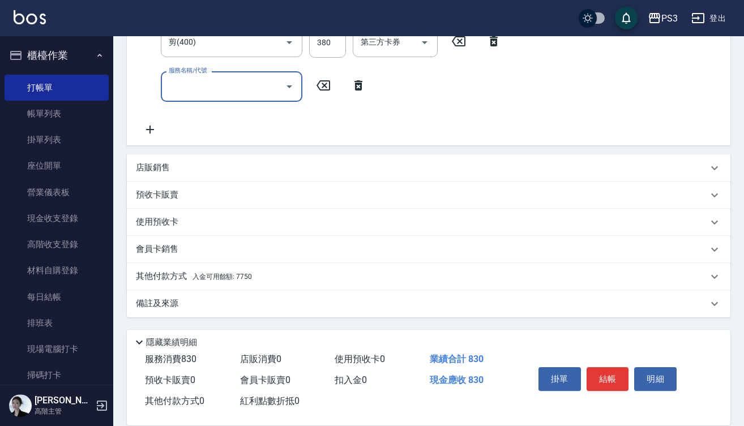
scroll to position [247, 0]
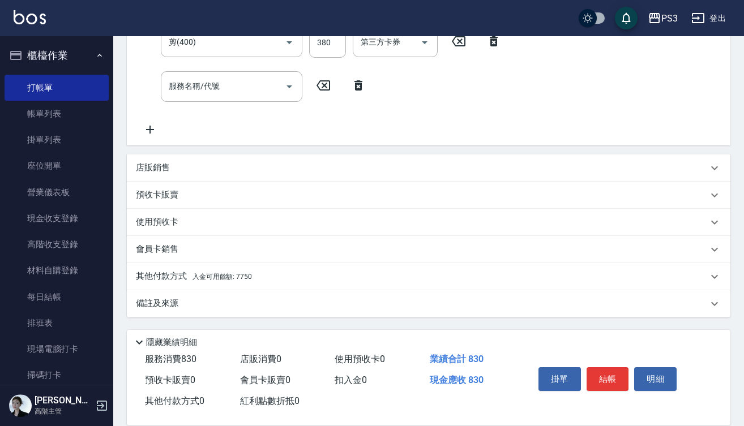
click at [218, 275] on span "入金可用餘額: 7750" at bounding box center [221, 277] width 59 height 8
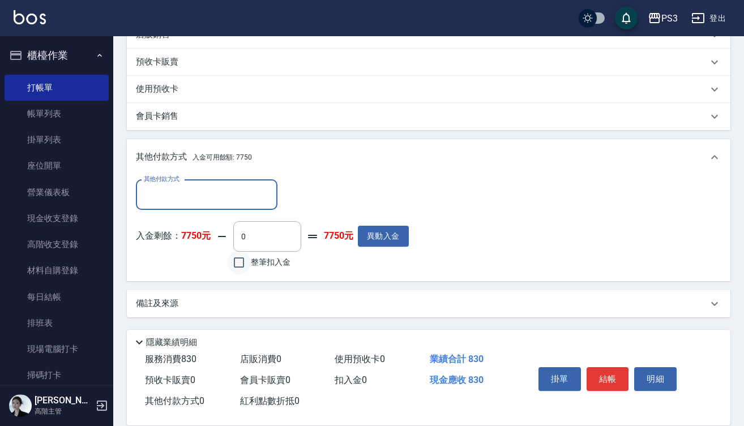
scroll to position [380, 0]
click at [241, 262] on input "整筆扣入金" at bounding box center [239, 263] width 24 height 24
checkbox input "true"
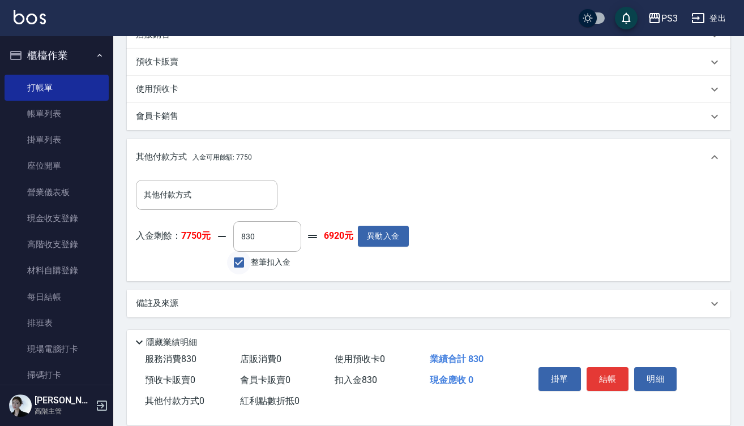
type input "830"
drag, startPoint x: 608, startPoint y: 368, endPoint x: 613, endPoint y: 359, distance: 10.4
click at [608, 368] on button "結帳" at bounding box center [607, 379] width 42 height 24
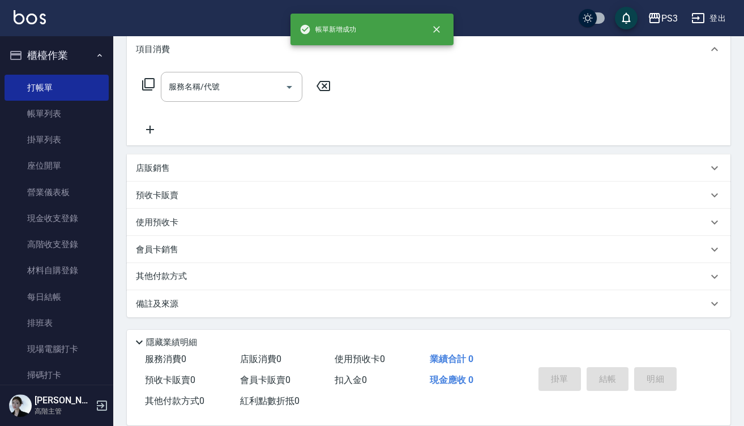
scroll to position [0, 0]
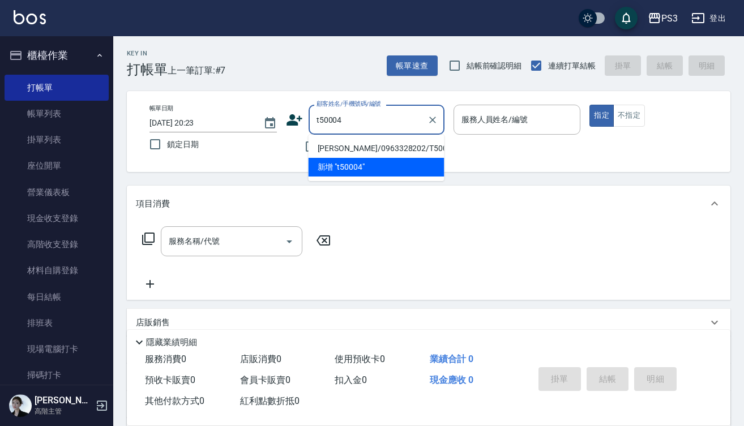
type input "簡嘉誼/0963328202/T50004"
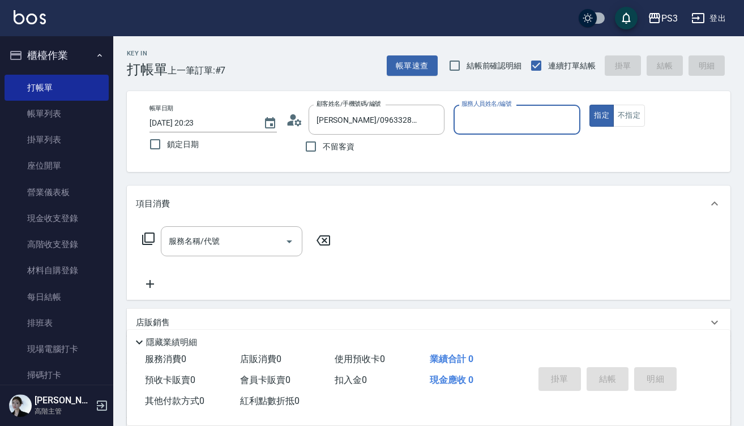
type input "Lisa-7"
click at [601, 115] on button "指定" at bounding box center [601, 116] width 24 height 22
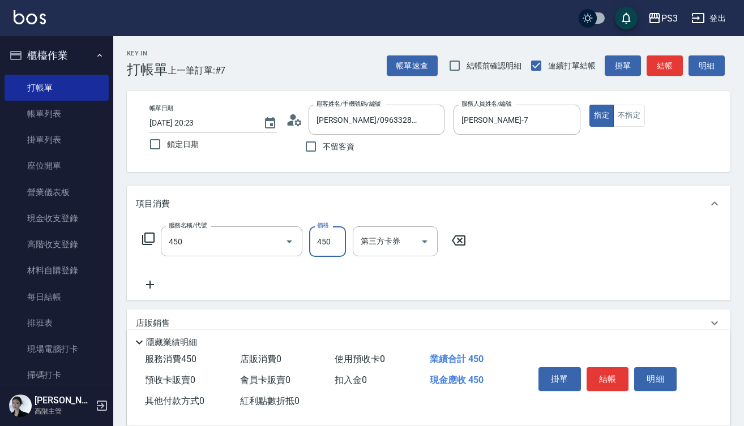
type input "有機洗髮(450)"
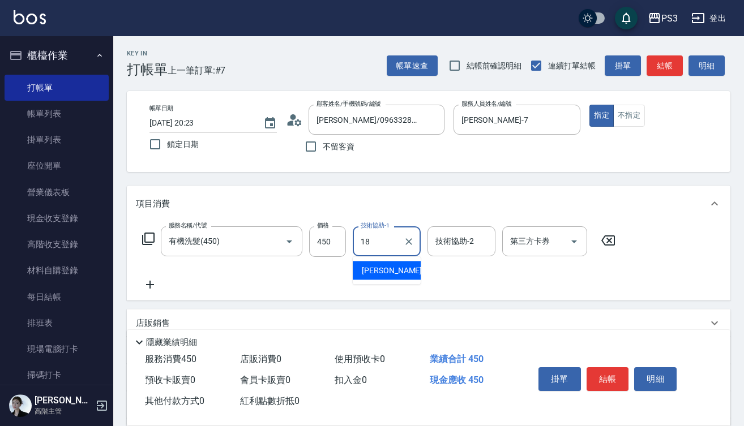
type input "恩恩-18"
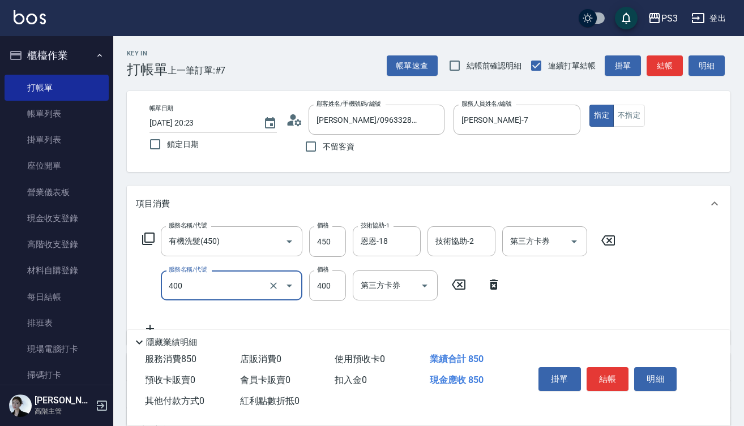
type input "剪(400)"
type input "380"
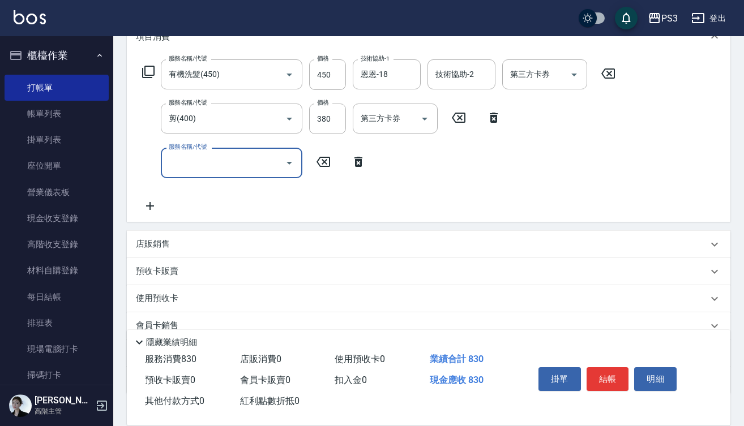
scroll to position [168, 0]
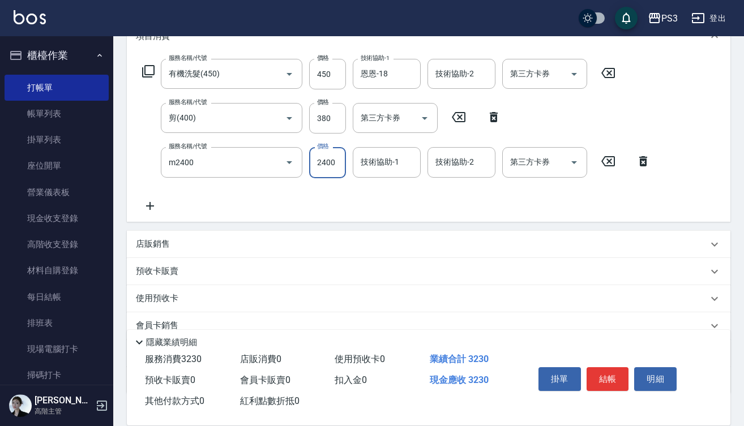
type input "m3d長(m2400)"
type input "2208"
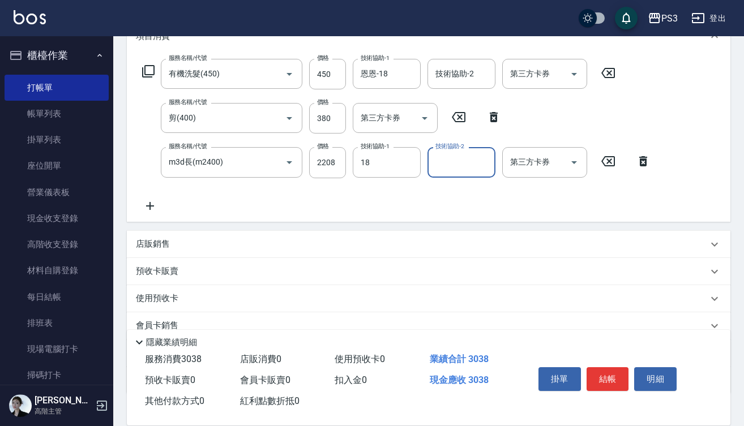
type input "恩恩-18"
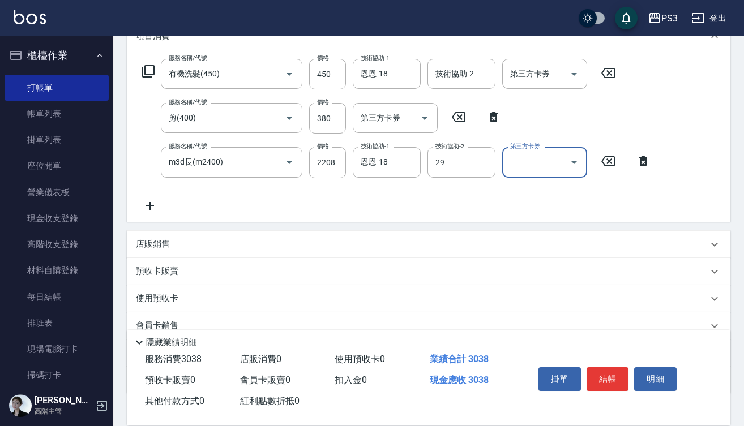
type input "Joyce-29"
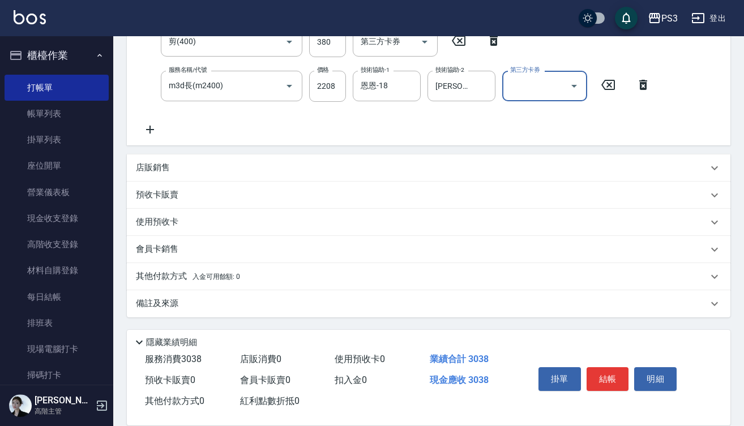
scroll to position [244, 0]
click at [332, 251] on div "會員卡銷售" at bounding box center [422, 249] width 572 height 12
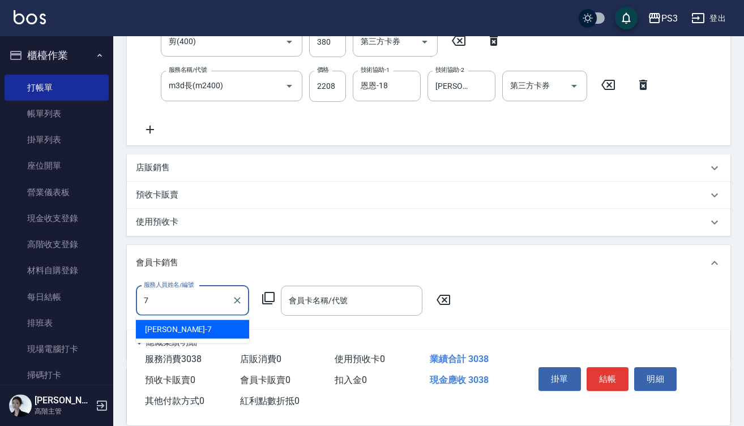
type input "Lisa-7"
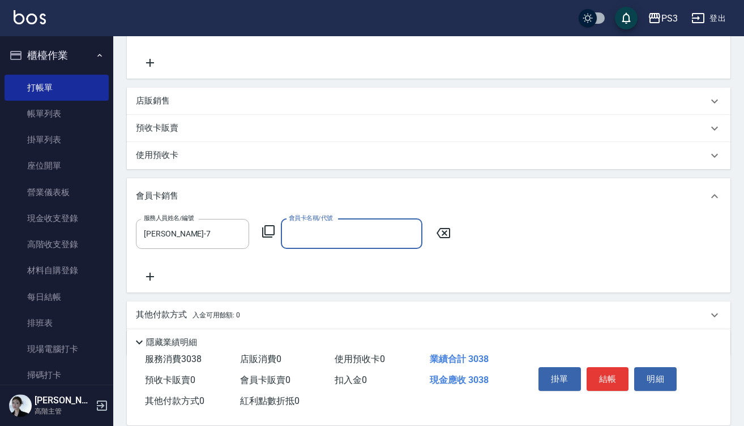
scroll to position [314, 0]
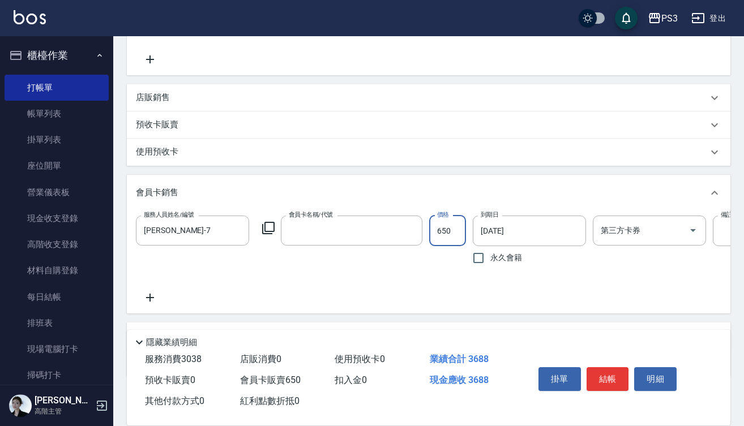
type input "金卡-730天"
click at [615, 375] on button "結帳" at bounding box center [607, 379] width 42 height 24
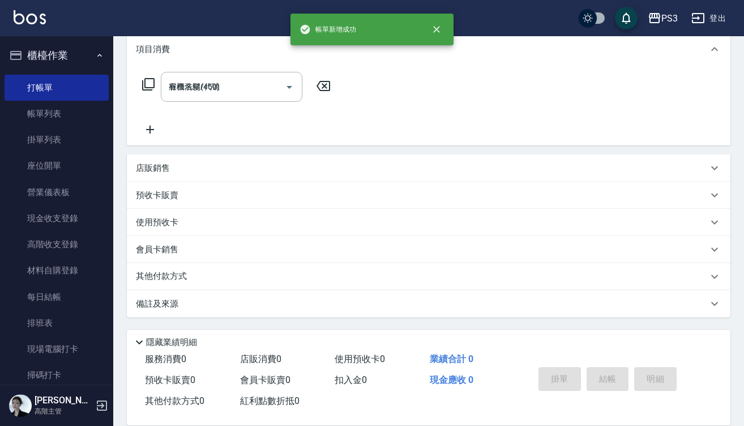
type input "2025/10/15 20:24"
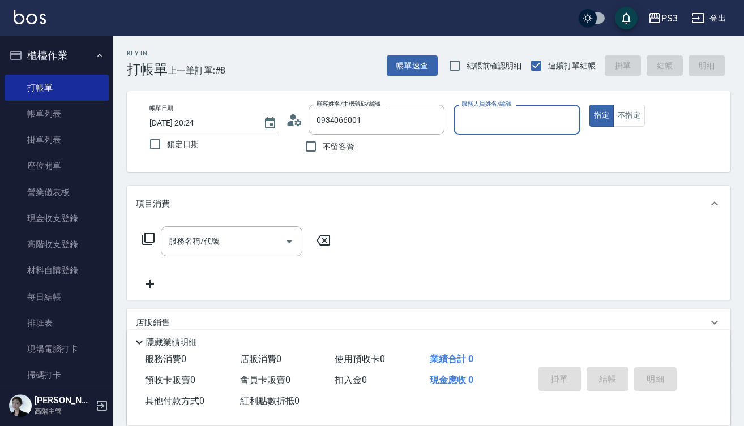
type input "新客人 姓名未設定/0934066001/null"
type input "Van-6"
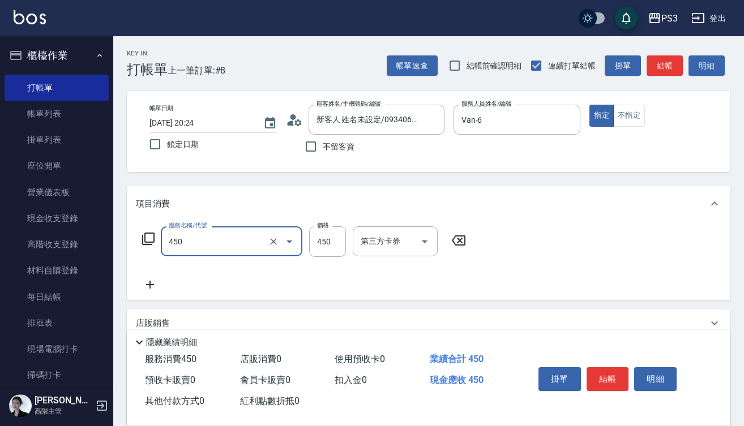
type input "有機洗髮(450)"
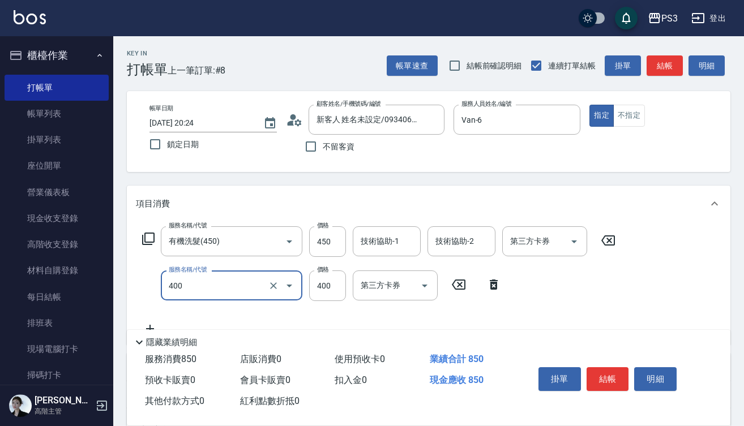
type input "剪(400)"
type input "150"
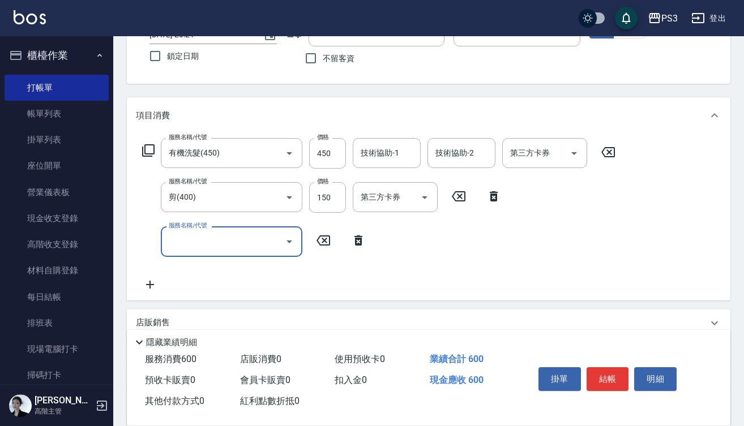
scroll to position [95, 0]
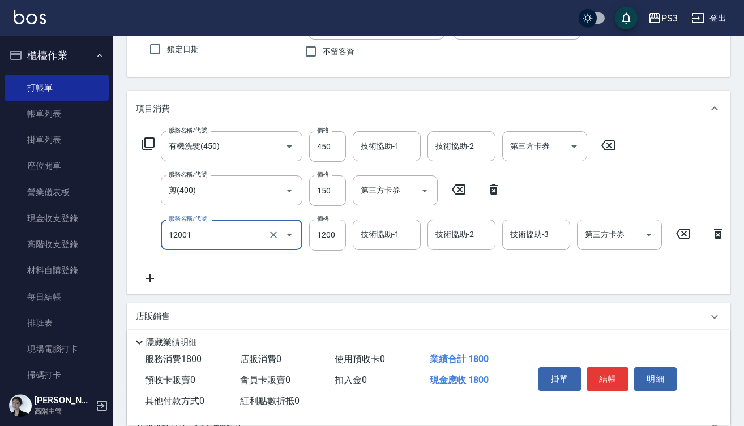
type input "燙s(12001)"
type input "1600"
click at [606, 373] on button "結帳" at bounding box center [607, 379] width 42 height 24
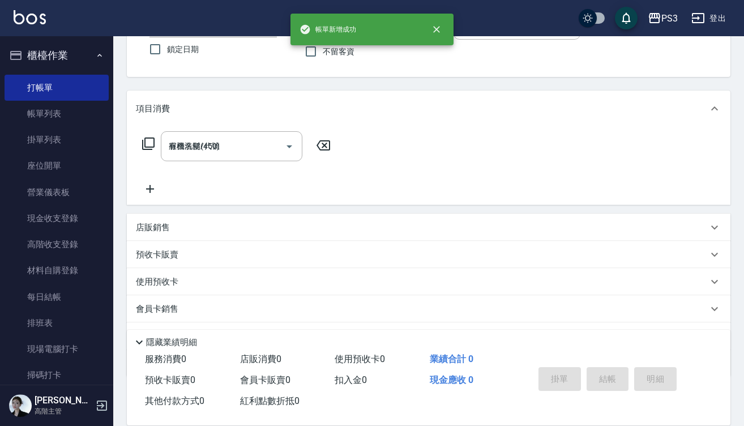
type input "2025/10/15 20:25"
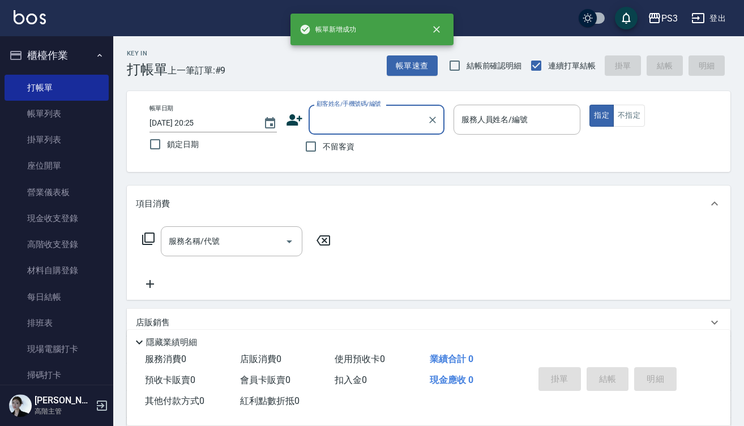
scroll to position [0, 0]
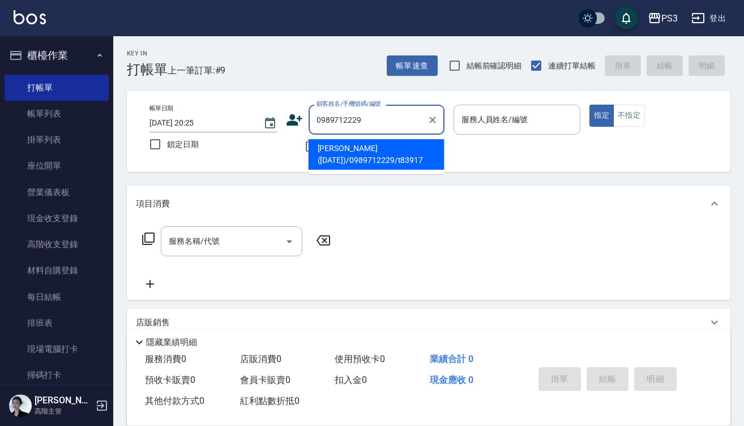
type input "劉俊瑋(25/12/30)/0989712229/t83917"
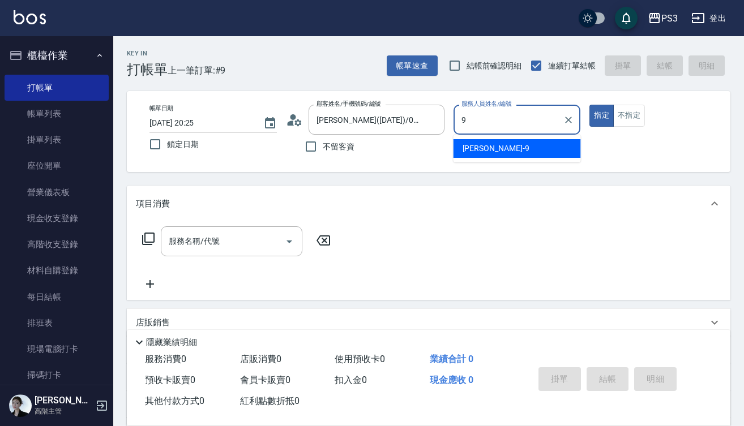
type input "尤信翰-9"
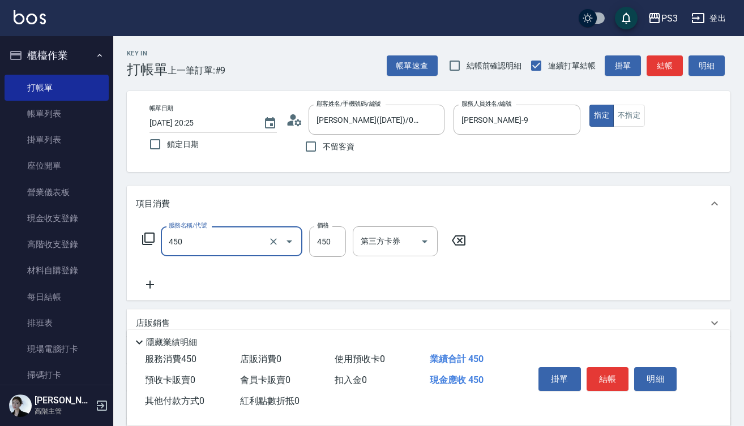
type input "有機洗髮(450)"
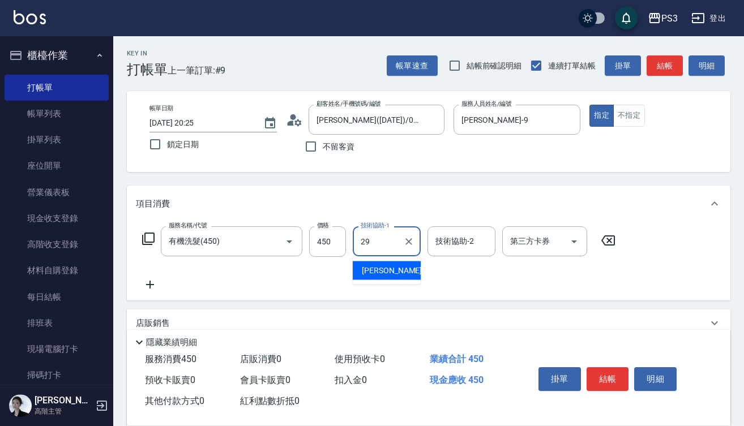
type input "Joyce-29"
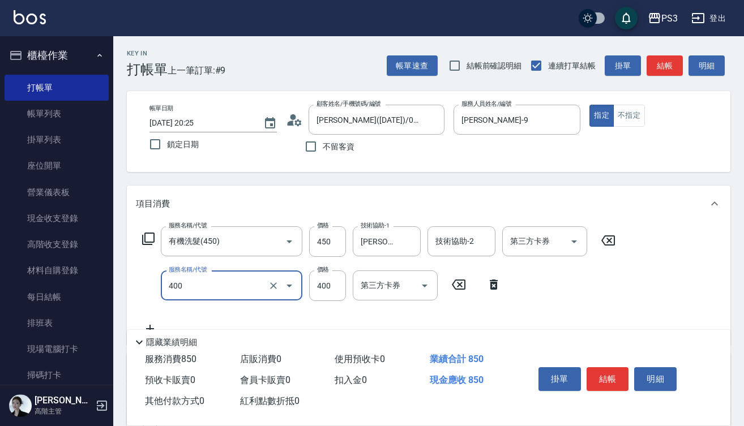
type input "剪(400)"
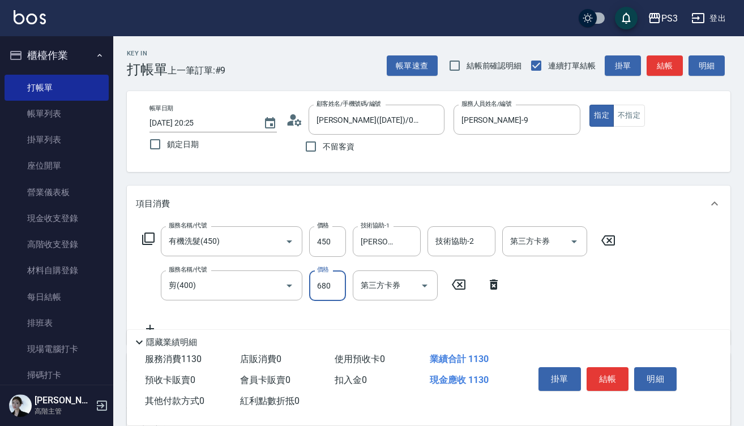
type input "680"
type input "燙貼(3001)"
type input "Joyce-29"
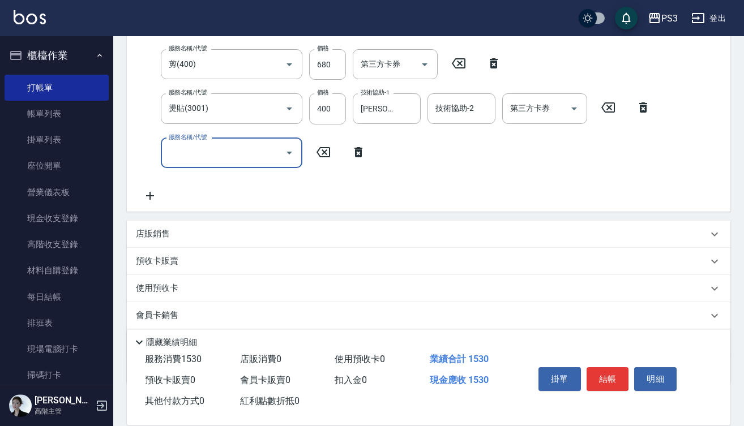
scroll to position [223, 0]
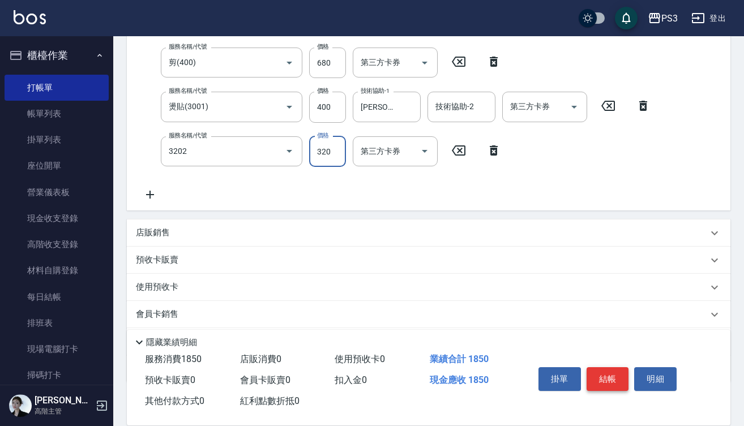
type input "頭皮隔離(3202)"
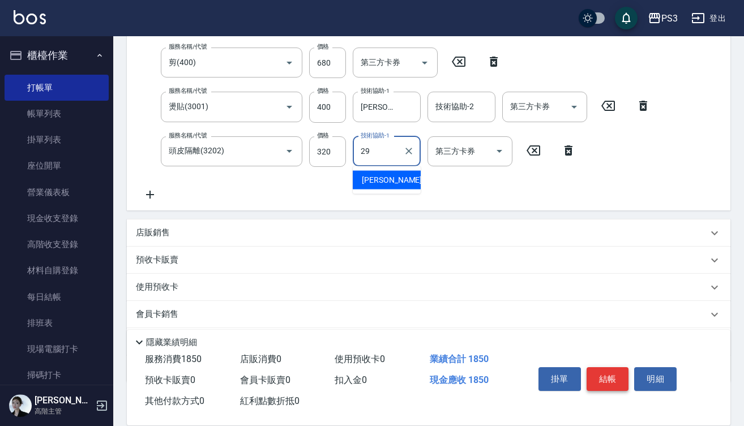
type input "Joyce-29"
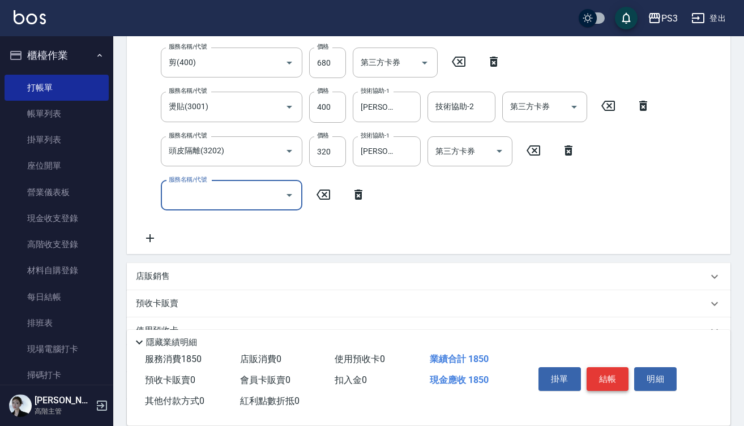
click at [605, 374] on button "結帳" at bounding box center [607, 379] width 42 height 24
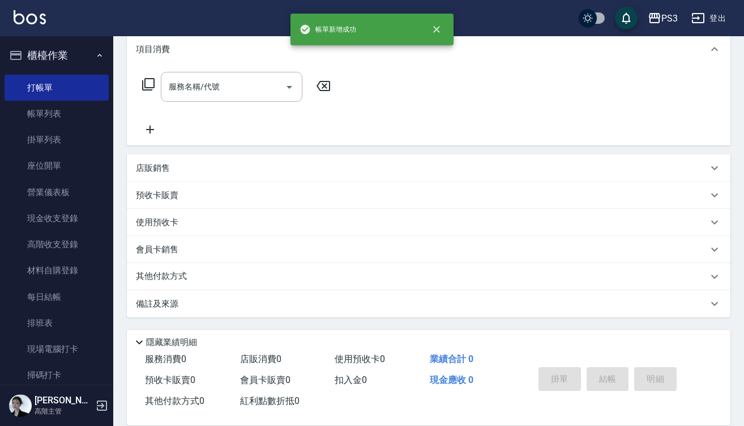
scroll to position [0, 0]
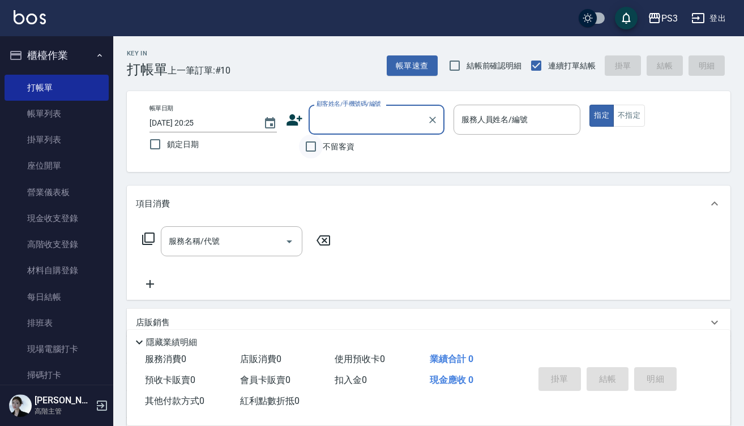
click at [307, 152] on input "不留客資" at bounding box center [311, 147] width 24 height 24
checkbox input "true"
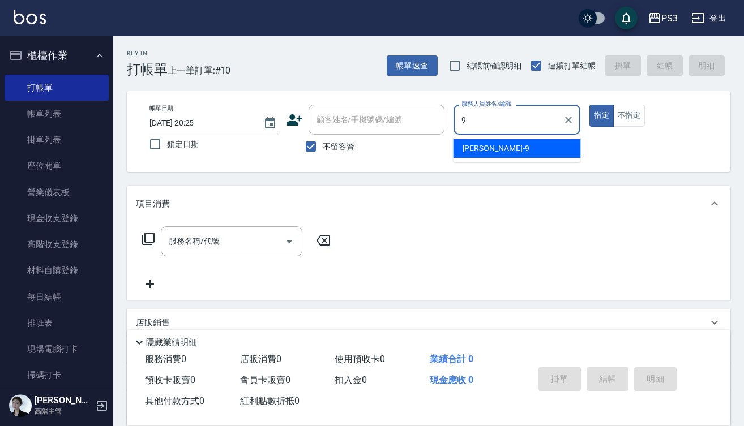
type input "尤信翰-9"
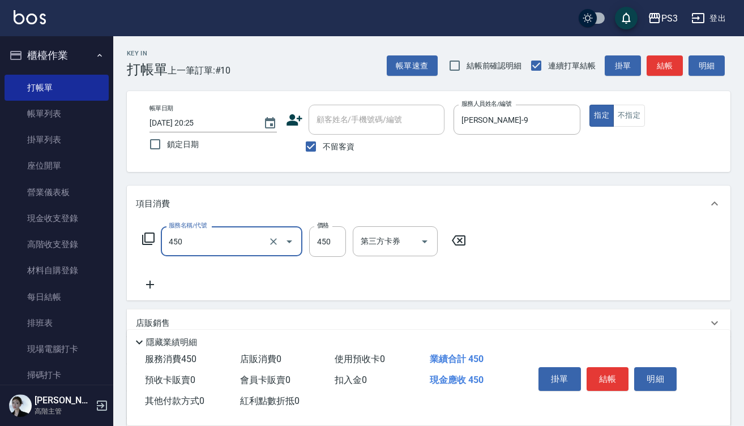
type input "有機洗髮(450)"
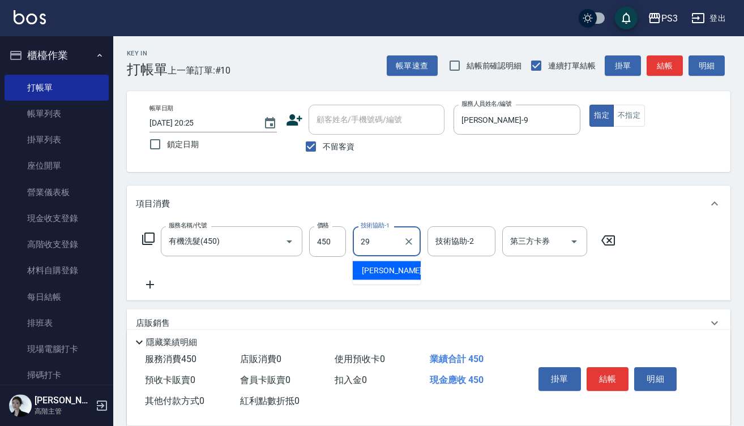
type input "Joyce-29"
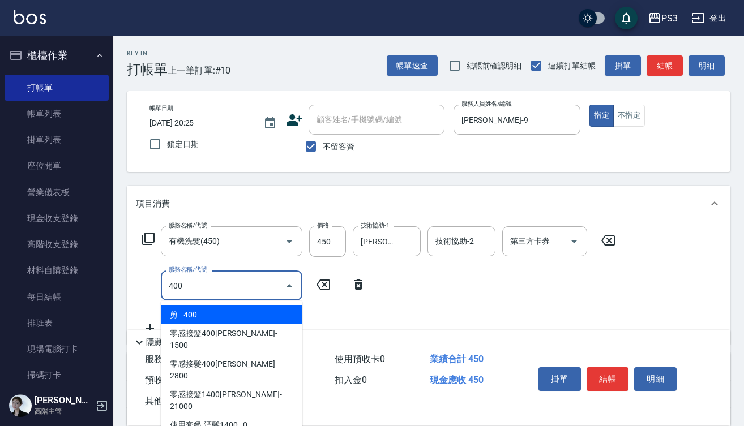
type input "剪(400)"
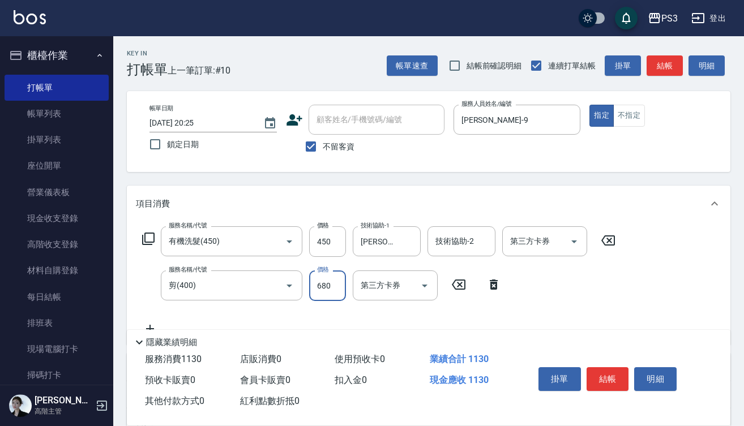
type input "680"
click at [602, 376] on button "結帳" at bounding box center [607, 379] width 42 height 24
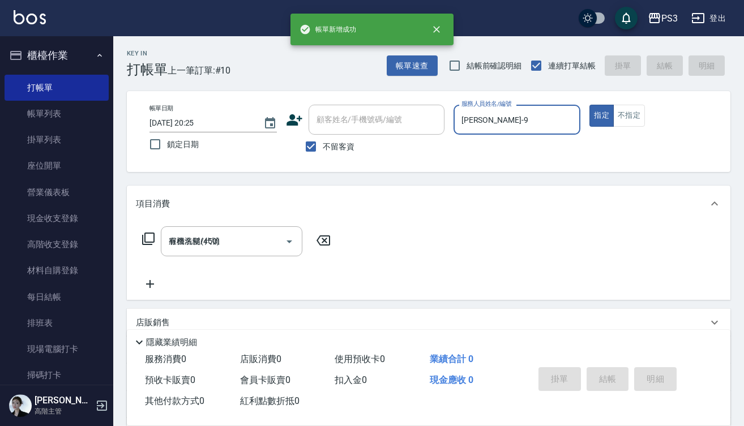
type input "2025/10/15 20:26"
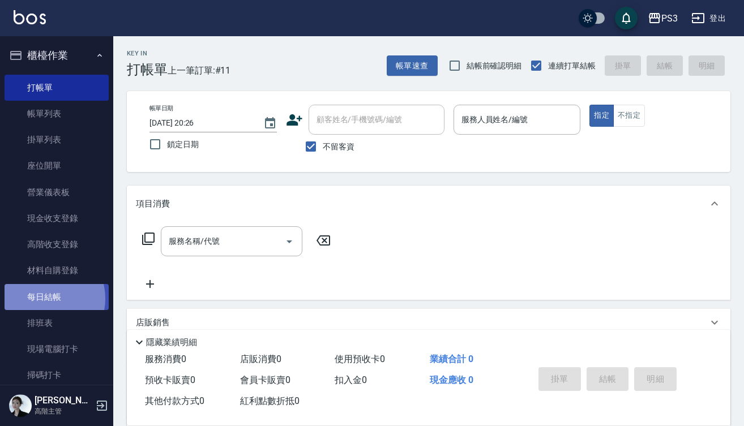
click at [45, 297] on link "每日結帳" at bounding box center [57, 297] width 104 height 26
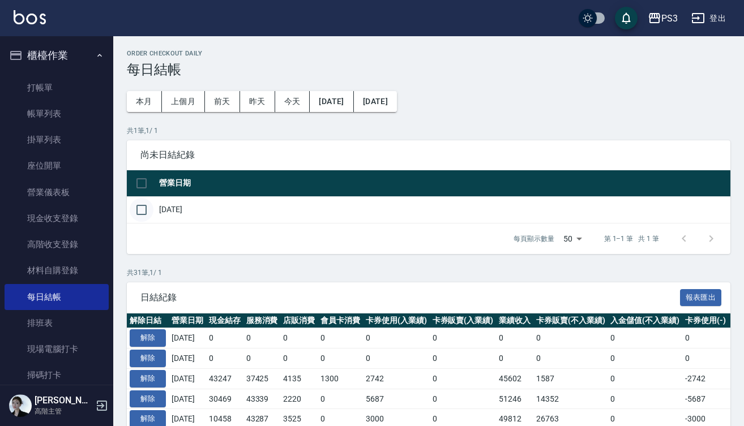
click at [139, 204] on input "checkbox" at bounding box center [142, 210] width 24 height 24
checkbox input "true"
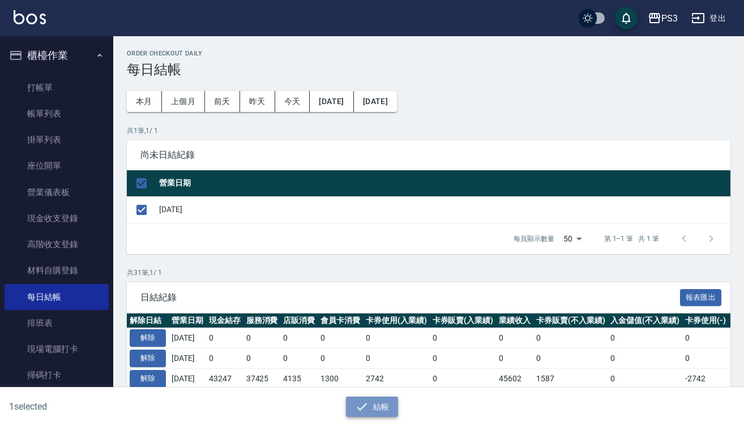
click at [368, 413] on icon "button" at bounding box center [362, 407] width 14 height 14
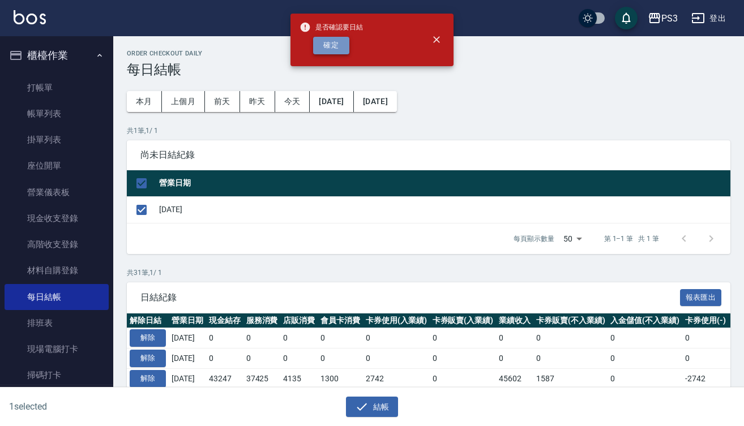
click at [335, 45] on button "確定" at bounding box center [331, 46] width 36 height 18
checkbox input "false"
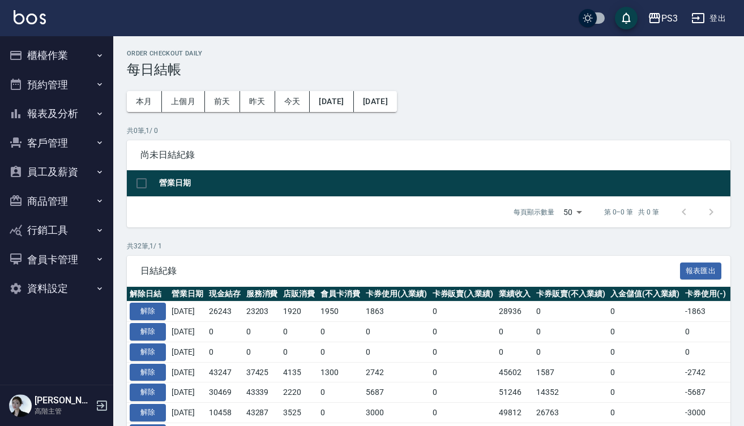
click at [335, 26] on div "PS3 登出" at bounding box center [372, 18] width 744 height 36
